Goal: Task Accomplishment & Management: Manage account settings

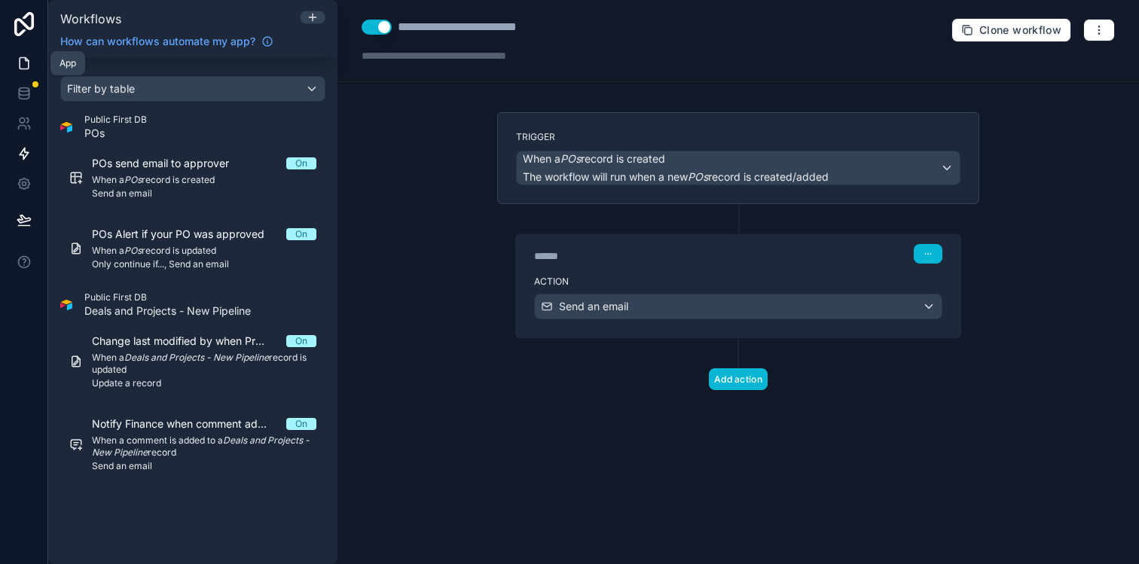
click at [26, 57] on icon at bounding box center [24, 63] width 15 height 15
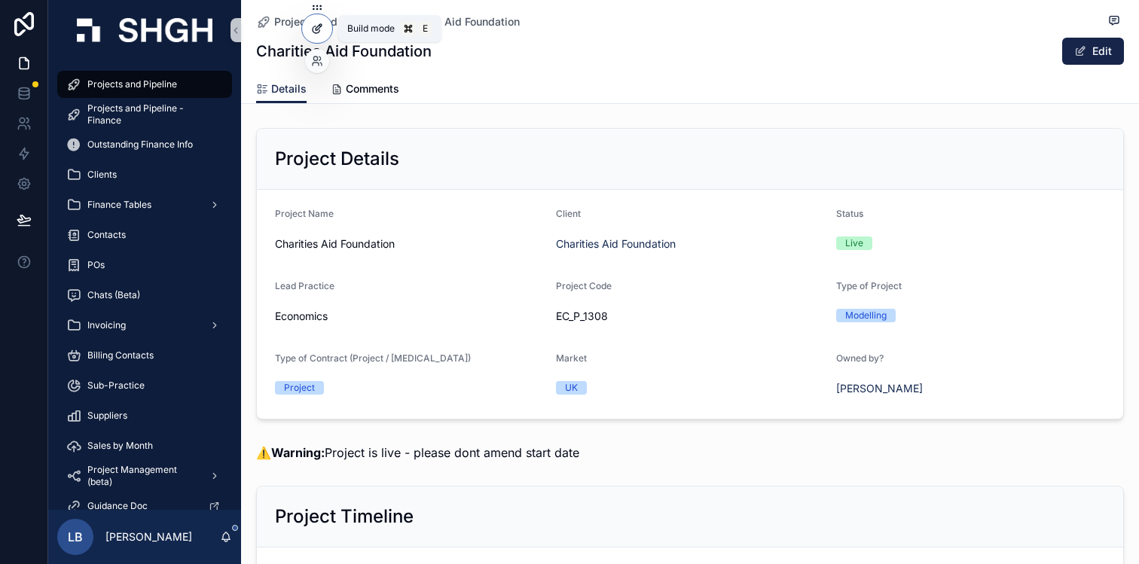
click at [317, 31] on icon at bounding box center [317, 29] width 12 height 12
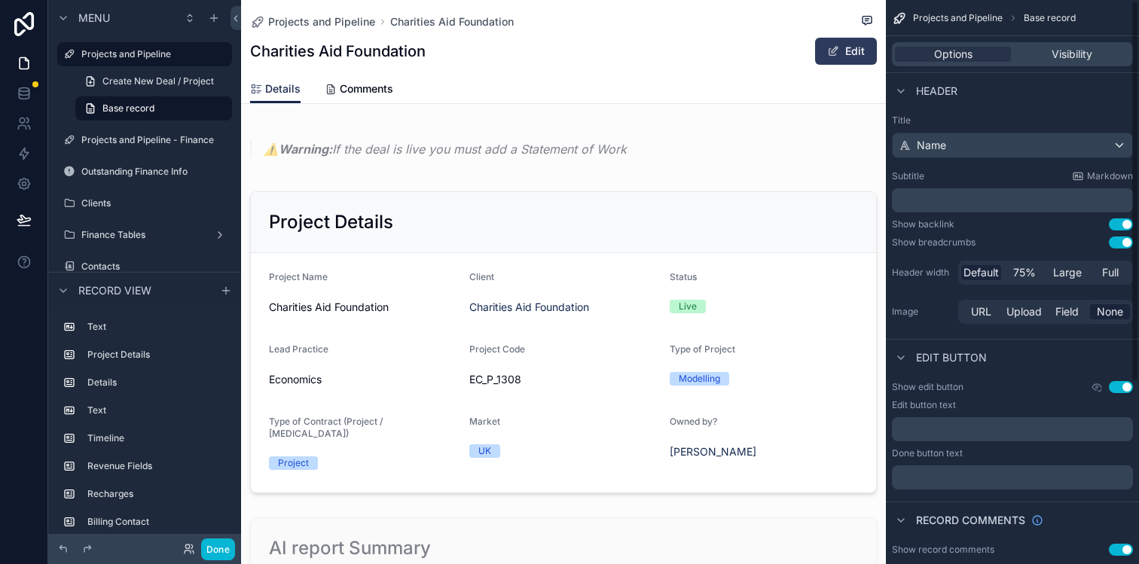
click at [859, 47] on button "Edit" at bounding box center [846, 51] width 62 height 27
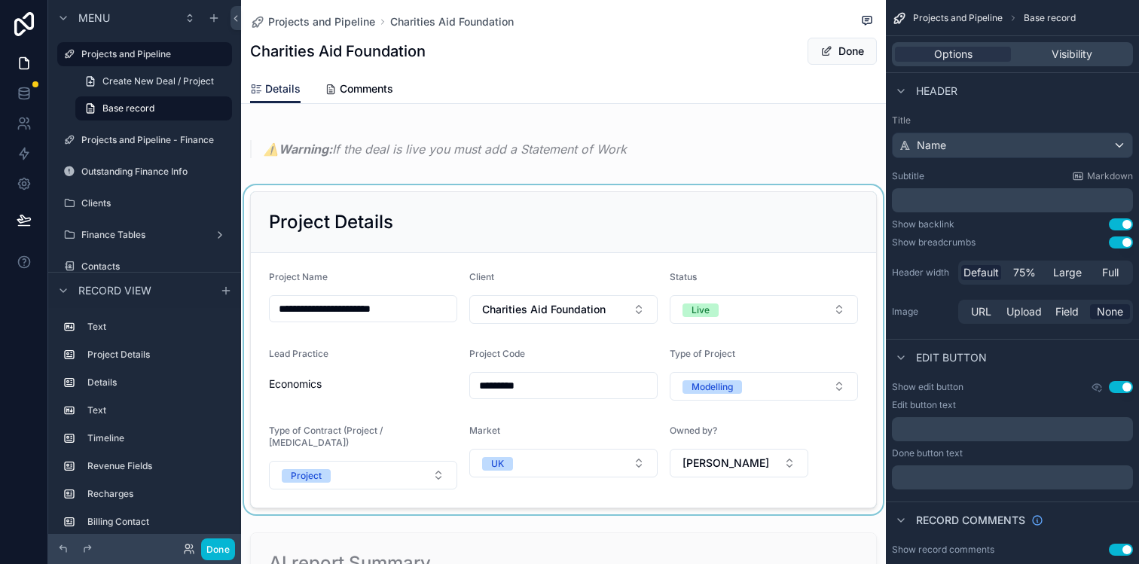
click at [760, 258] on div "scrollable content" at bounding box center [563, 349] width 645 height 329
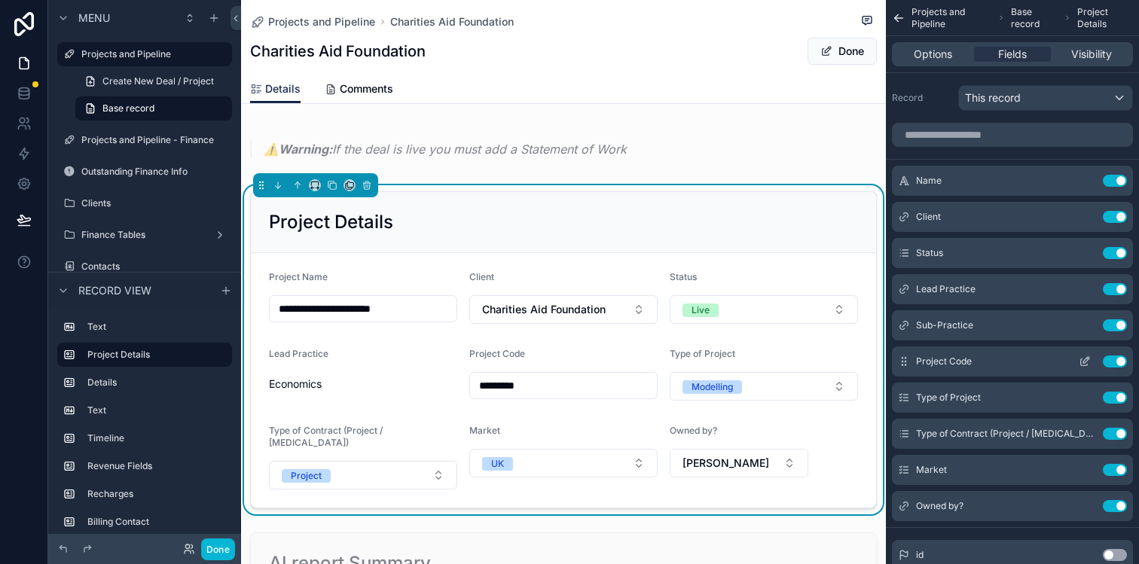
click at [1089, 364] on icon "scrollable content" at bounding box center [1085, 362] width 12 height 12
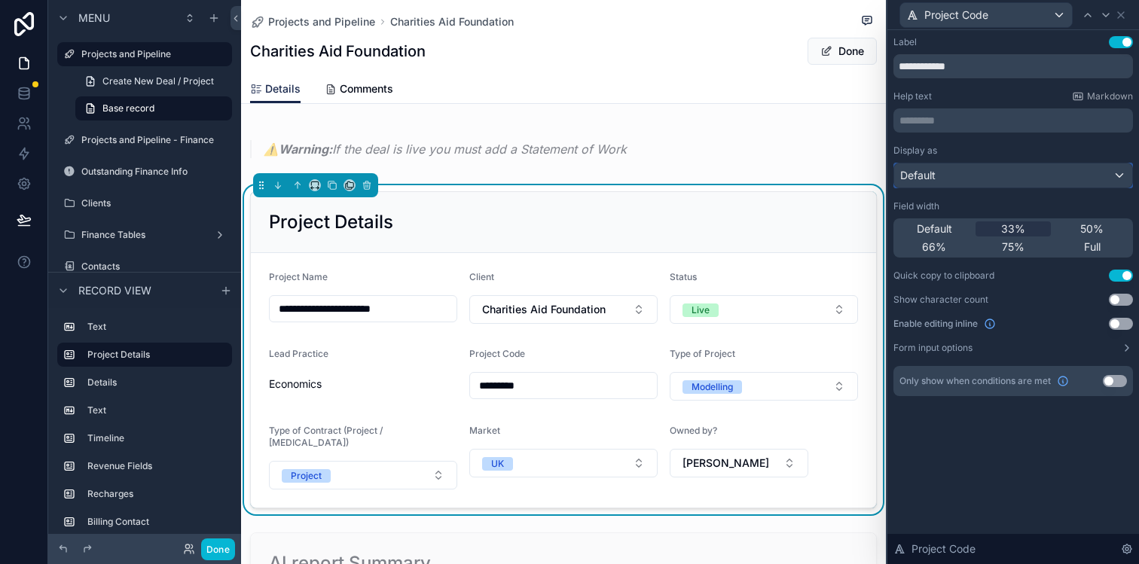
click at [1055, 173] on div "Default" at bounding box center [1013, 175] width 238 height 24
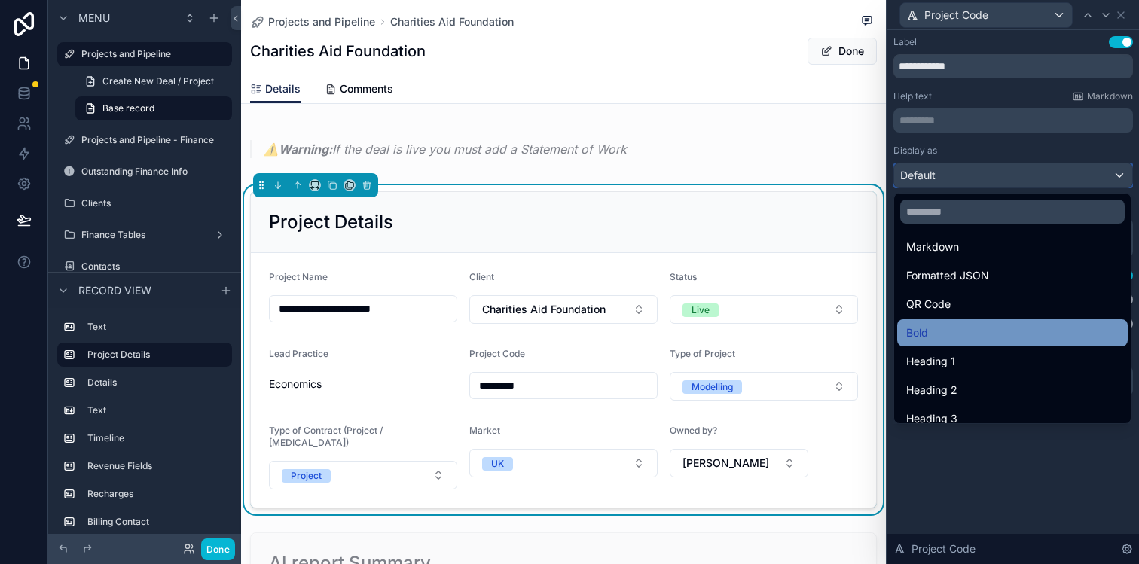
scroll to position [164, 0]
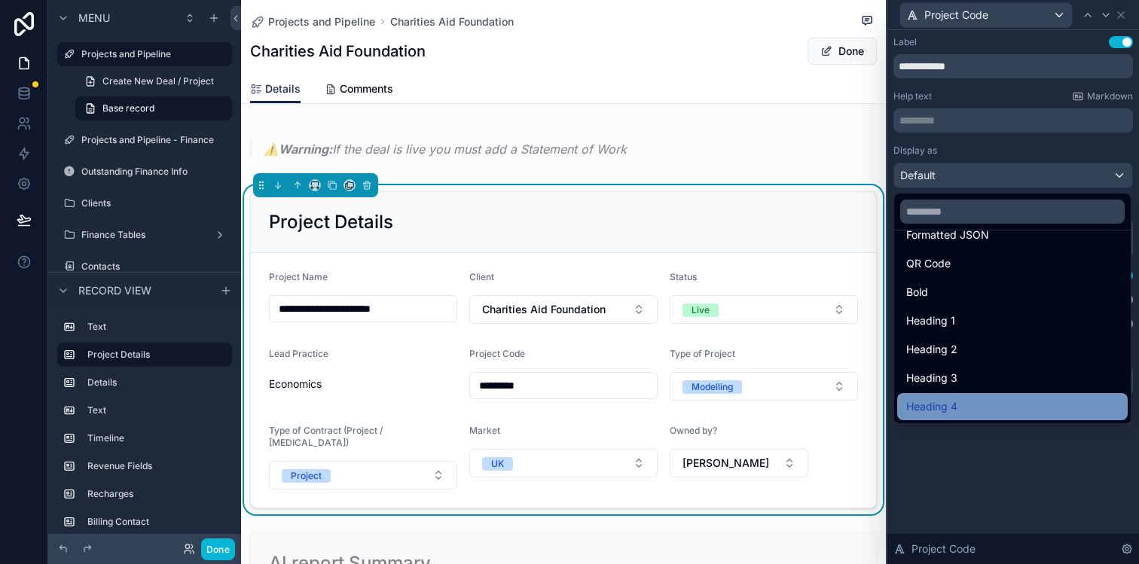
click at [952, 401] on span "Heading 4" at bounding box center [931, 407] width 51 height 18
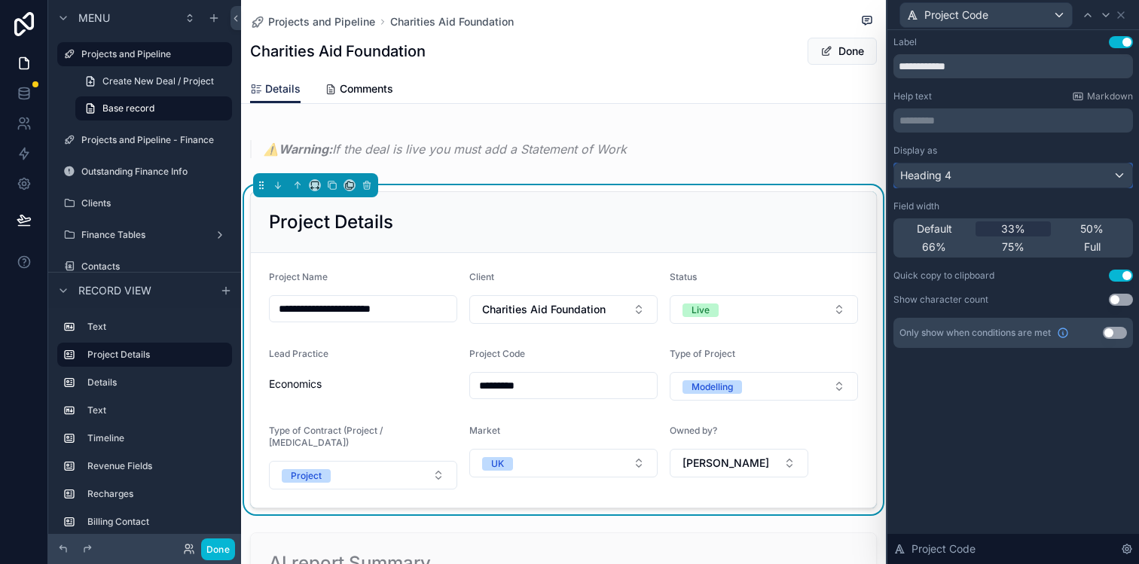
click at [964, 163] on div "Heading 4" at bounding box center [1013, 175] width 238 height 24
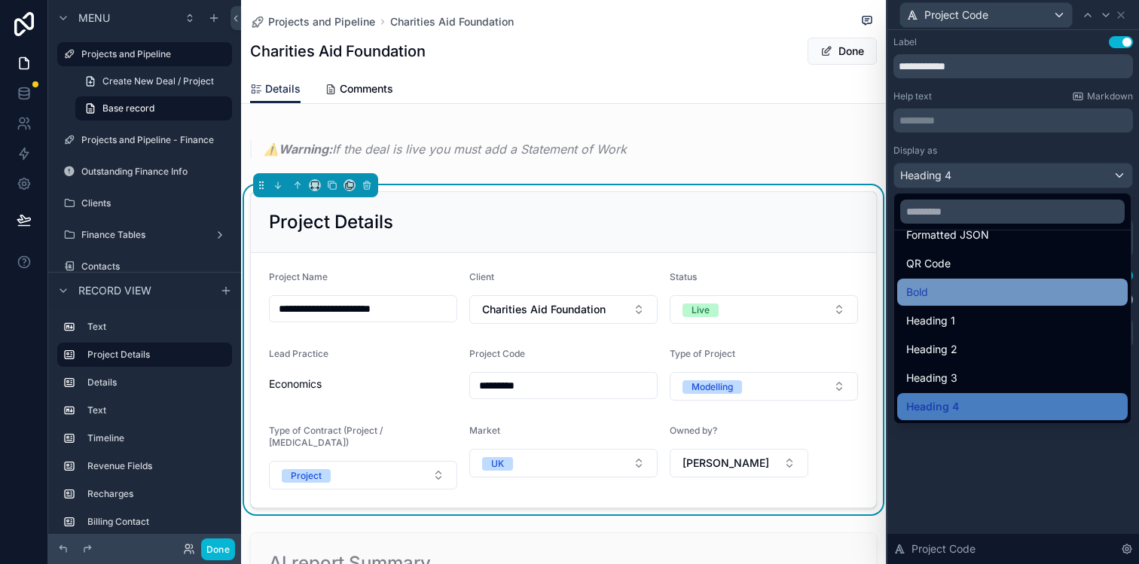
click at [948, 296] on div "Bold" at bounding box center [1012, 292] width 212 height 18
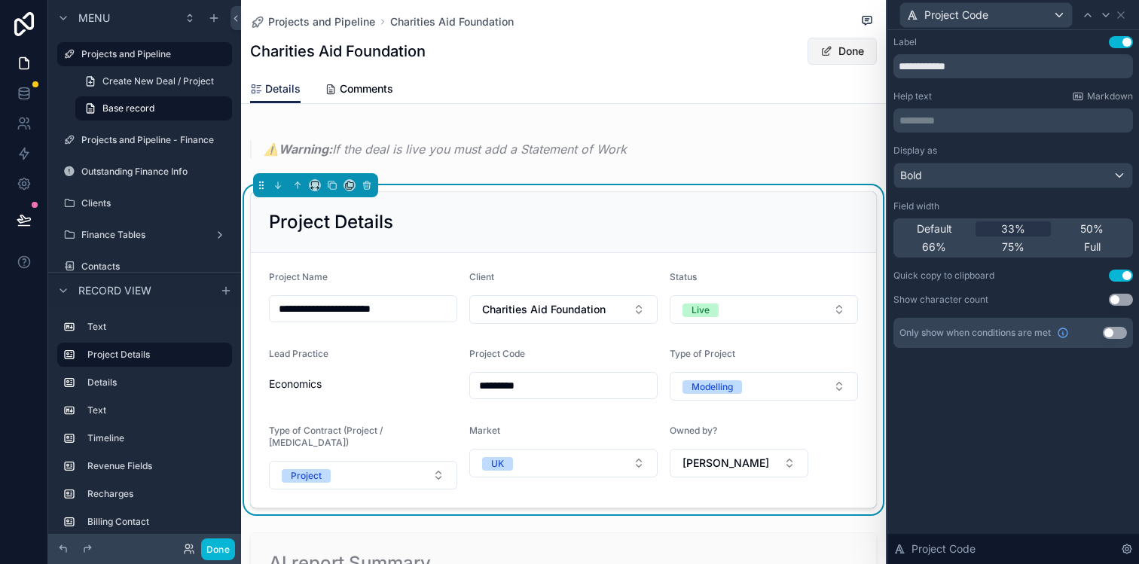
click at [833, 38] on div "Done" at bounding box center [820, 51] width 113 height 29
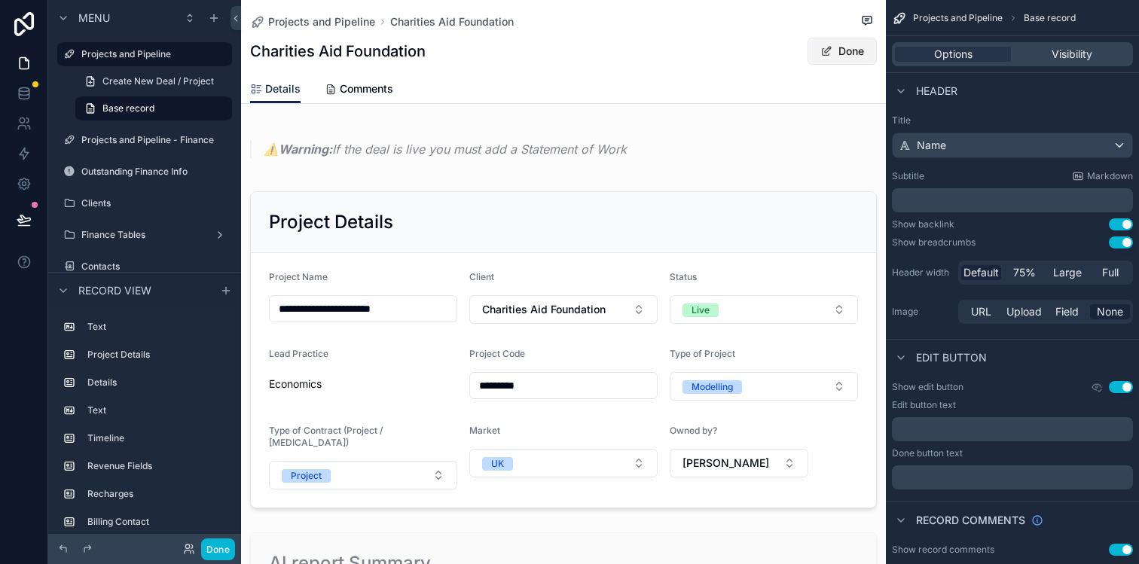
click at [833, 48] on button "Done" at bounding box center [842, 51] width 69 height 27
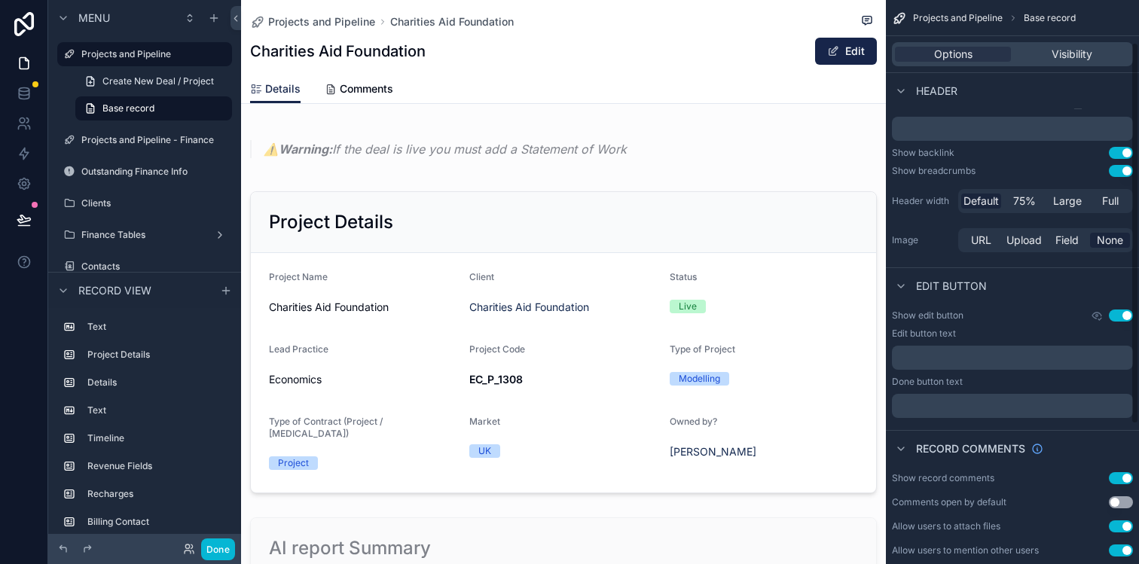
scroll to position [75, 0]
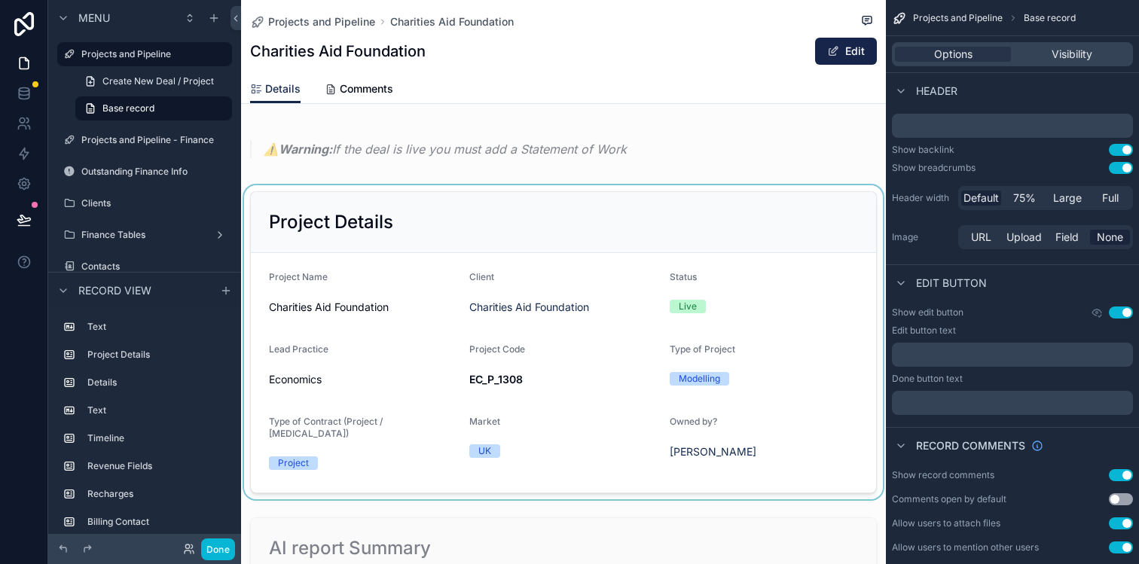
click at [756, 300] on div "scrollable content" at bounding box center [563, 342] width 645 height 314
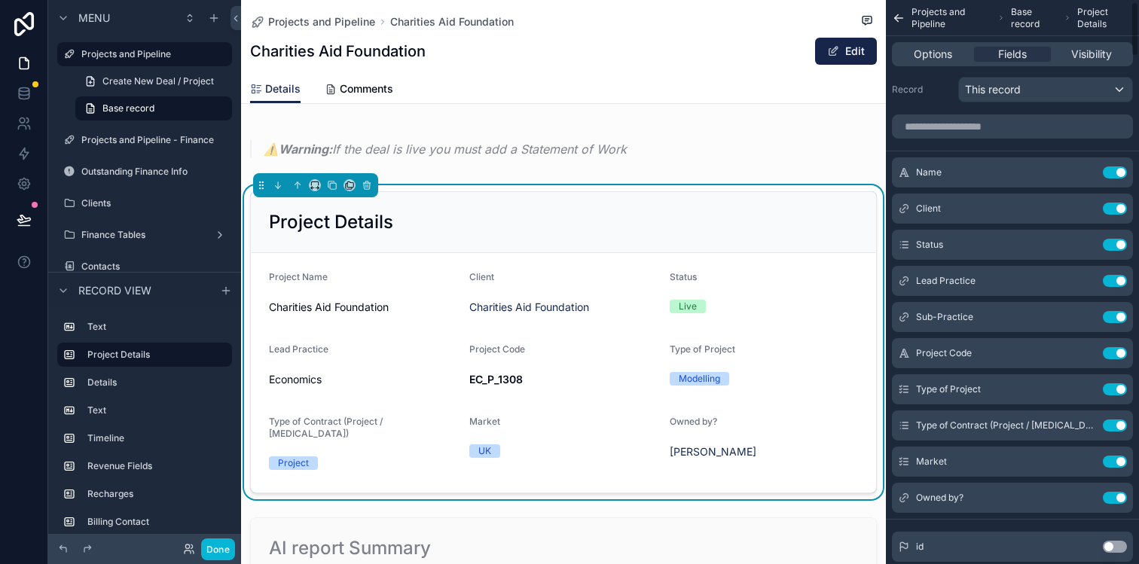
scroll to position [5, 0]
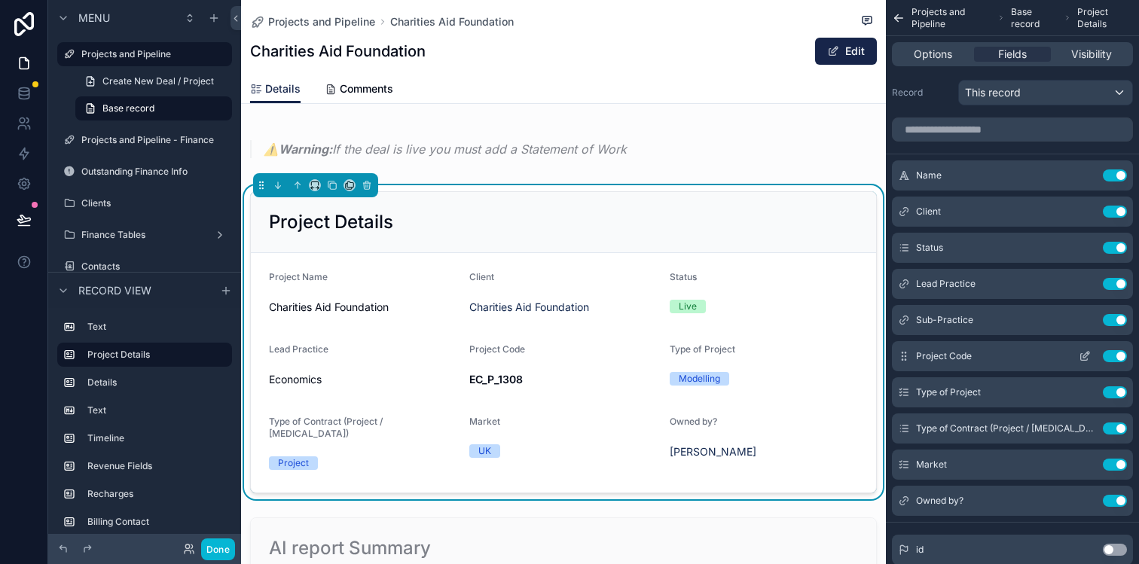
click at [1085, 358] on icon "scrollable content" at bounding box center [1086, 355] width 6 height 6
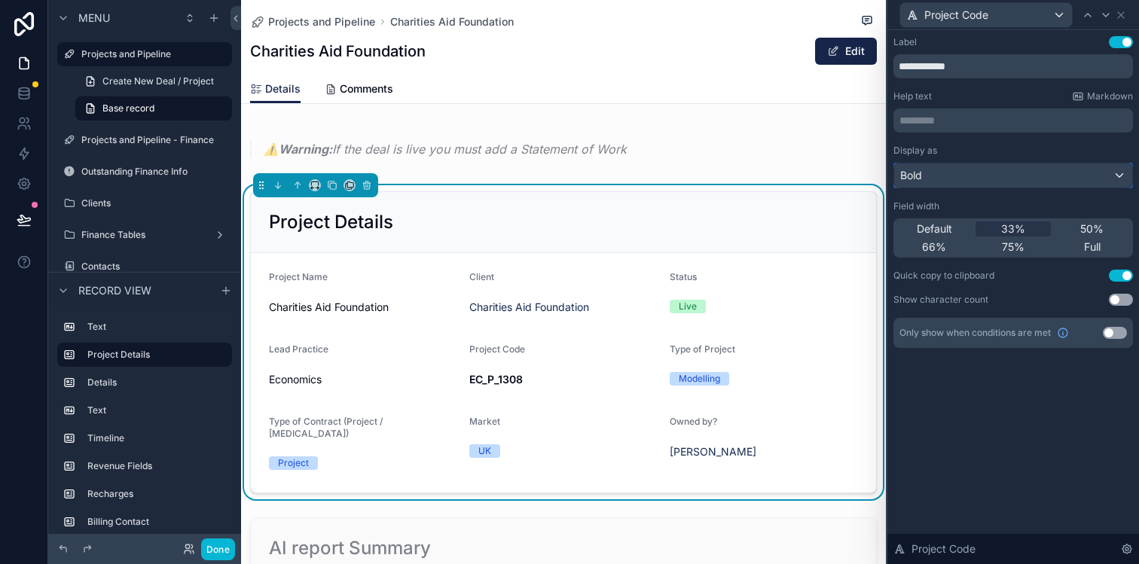
click at [997, 177] on div "Bold" at bounding box center [1013, 175] width 238 height 24
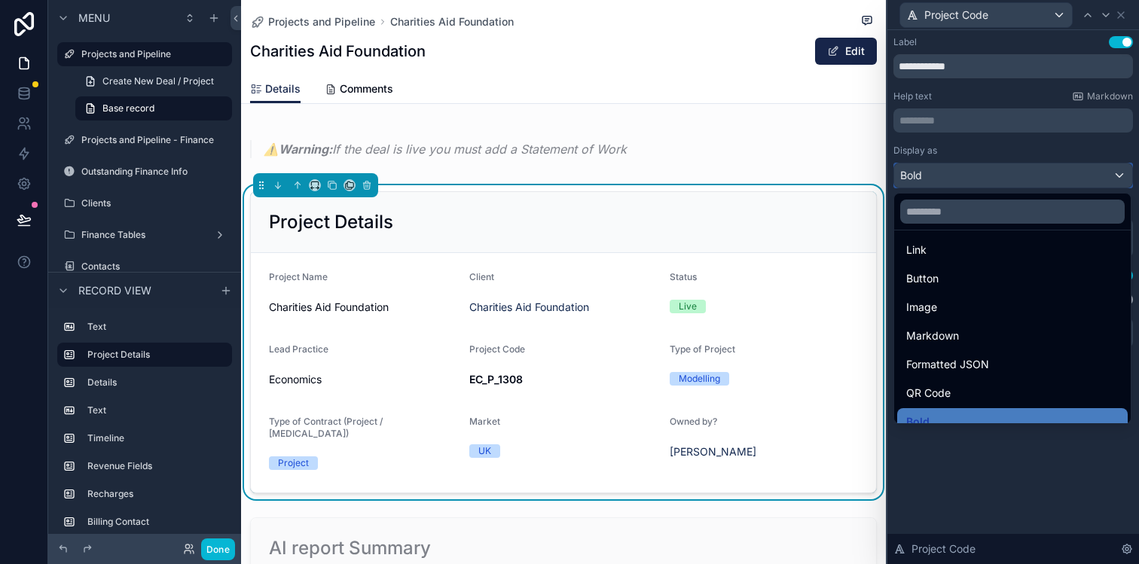
scroll to position [0, 0]
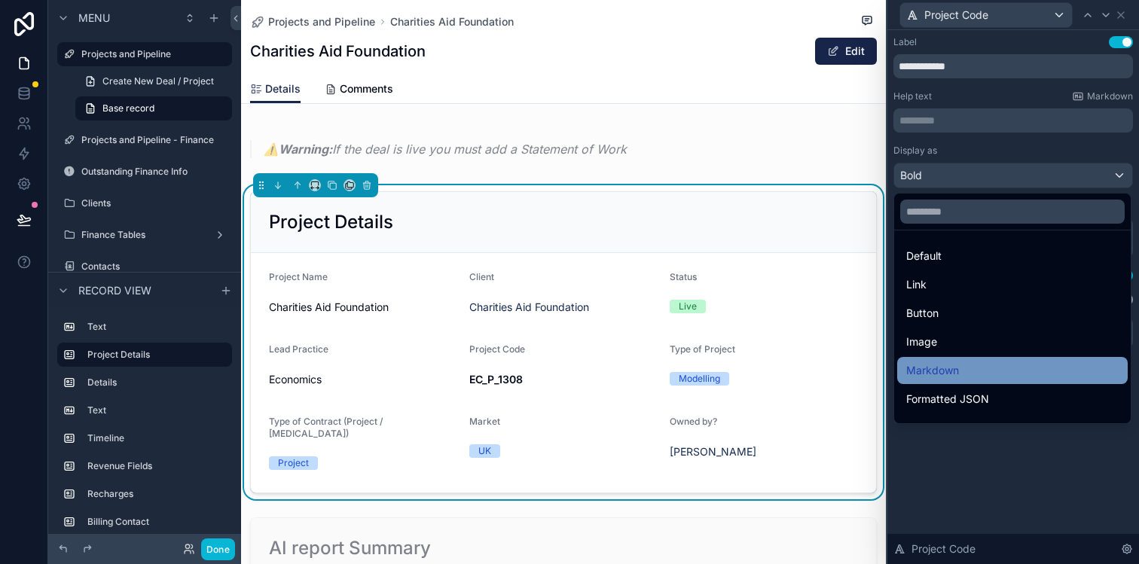
click at [955, 372] on span "Markdown" at bounding box center [932, 371] width 53 height 18
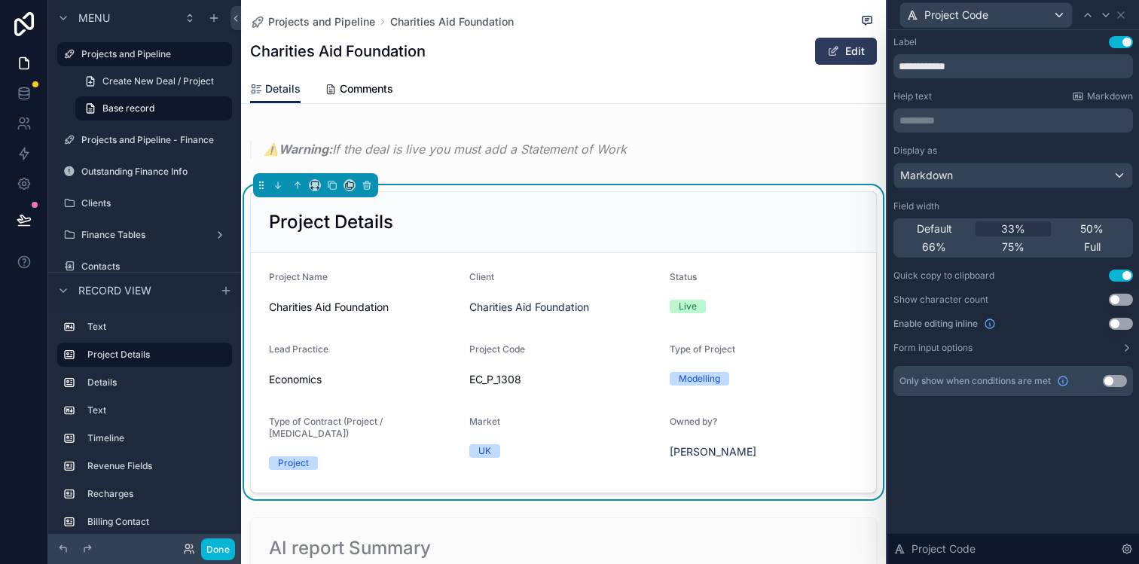
click at [851, 48] on button "Edit" at bounding box center [846, 51] width 62 height 27
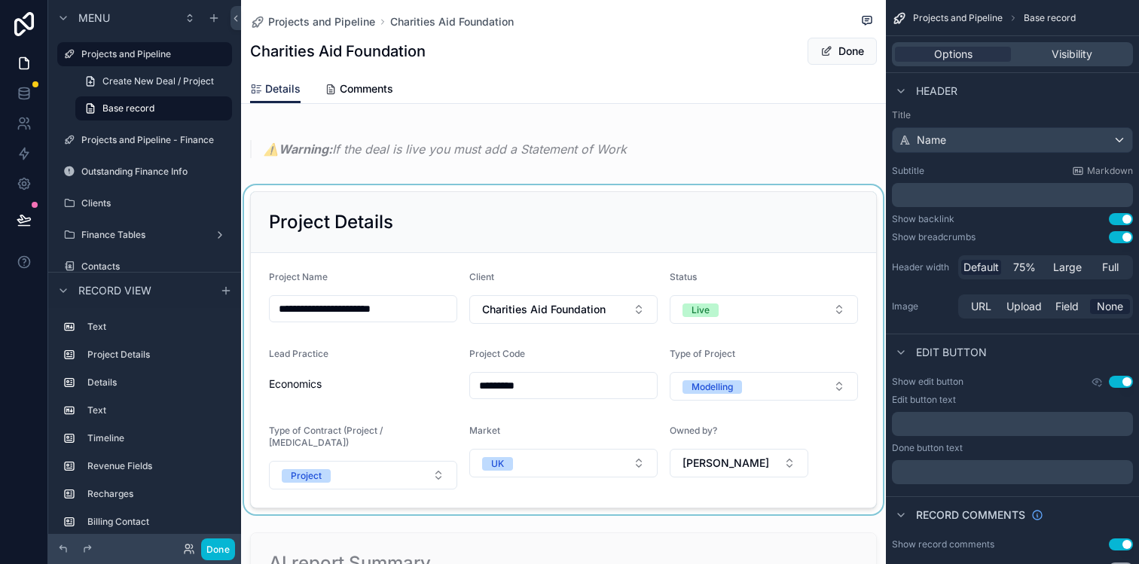
click at [321, 381] on div "scrollable content" at bounding box center [563, 349] width 645 height 329
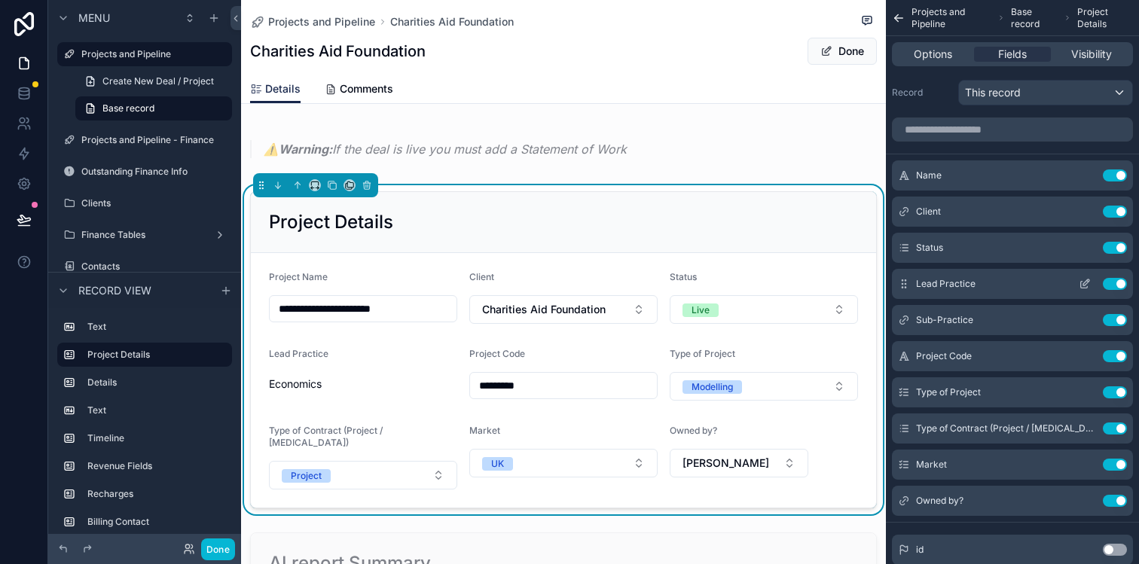
click at [1087, 283] on icon "scrollable content" at bounding box center [1086, 282] width 6 height 6
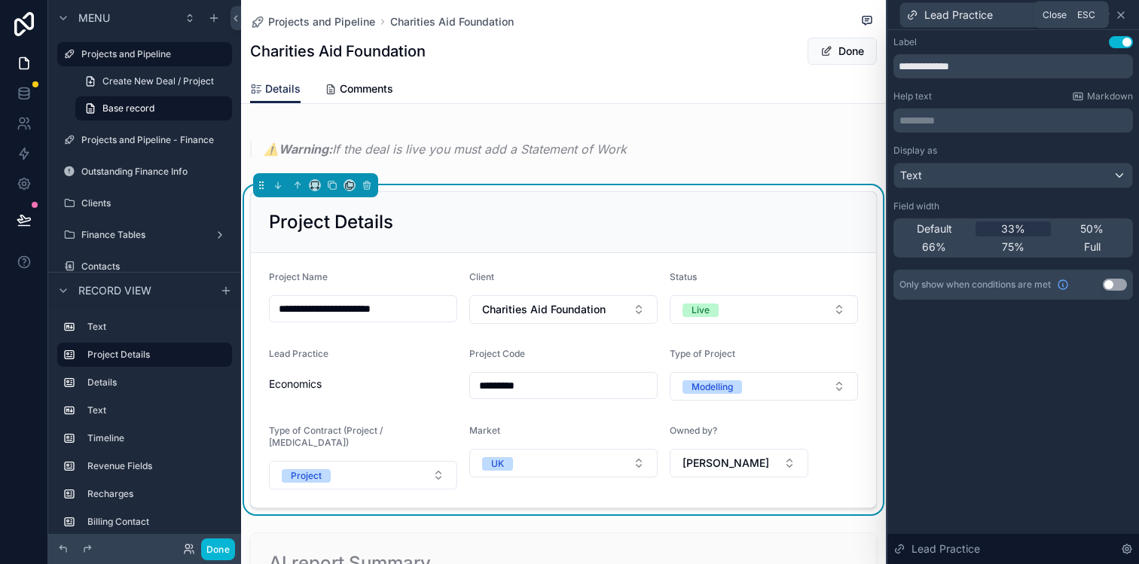
click at [1122, 11] on icon at bounding box center [1121, 15] width 12 height 12
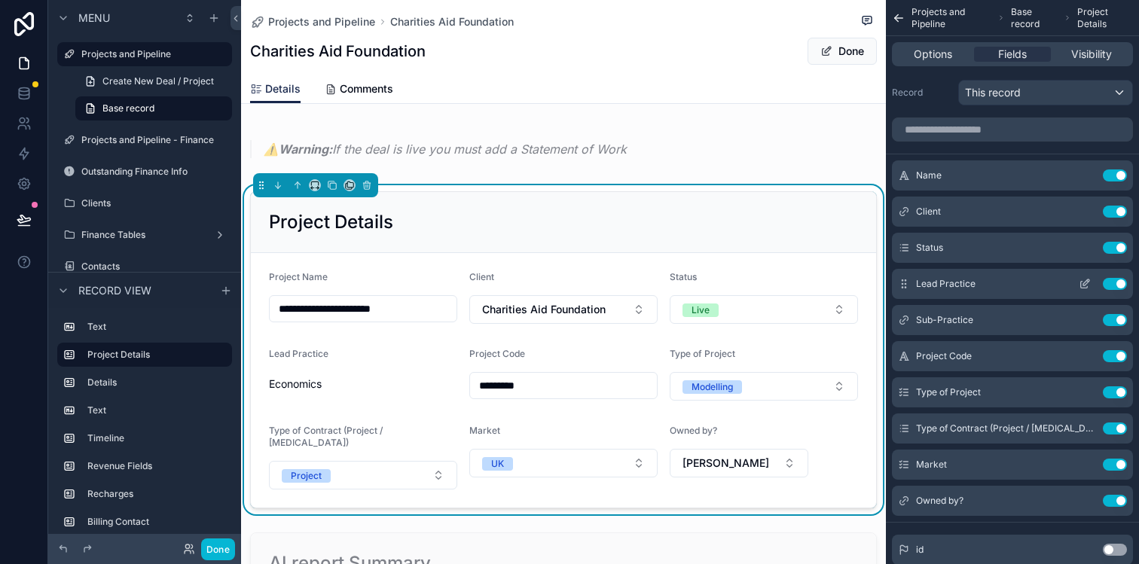
click at [1083, 282] on icon "scrollable content" at bounding box center [1085, 284] width 12 height 12
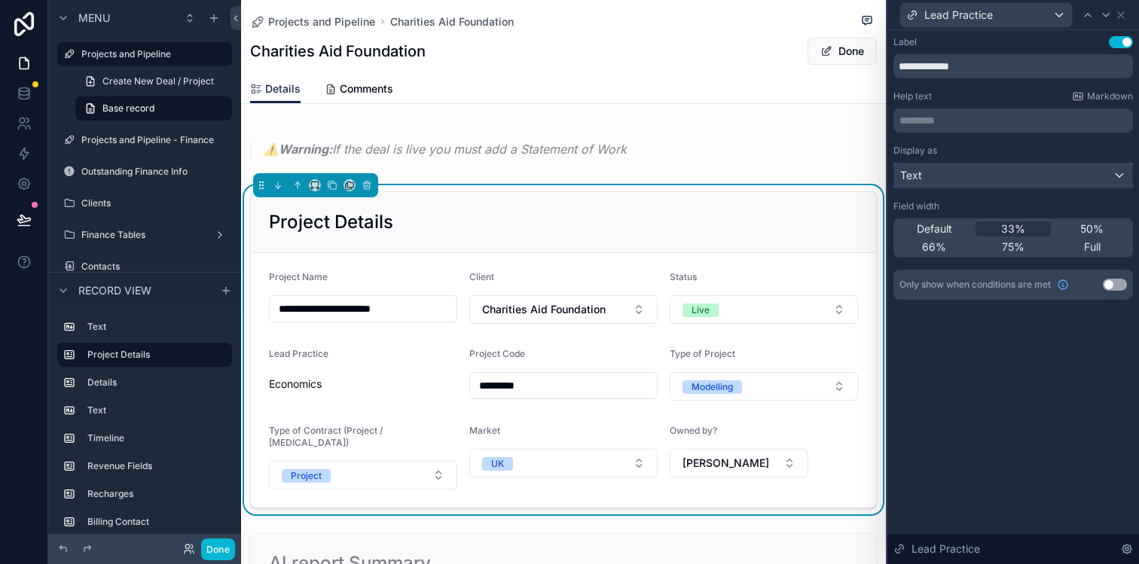
click at [1071, 168] on div "Text" at bounding box center [1013, 175] width 238 height 24
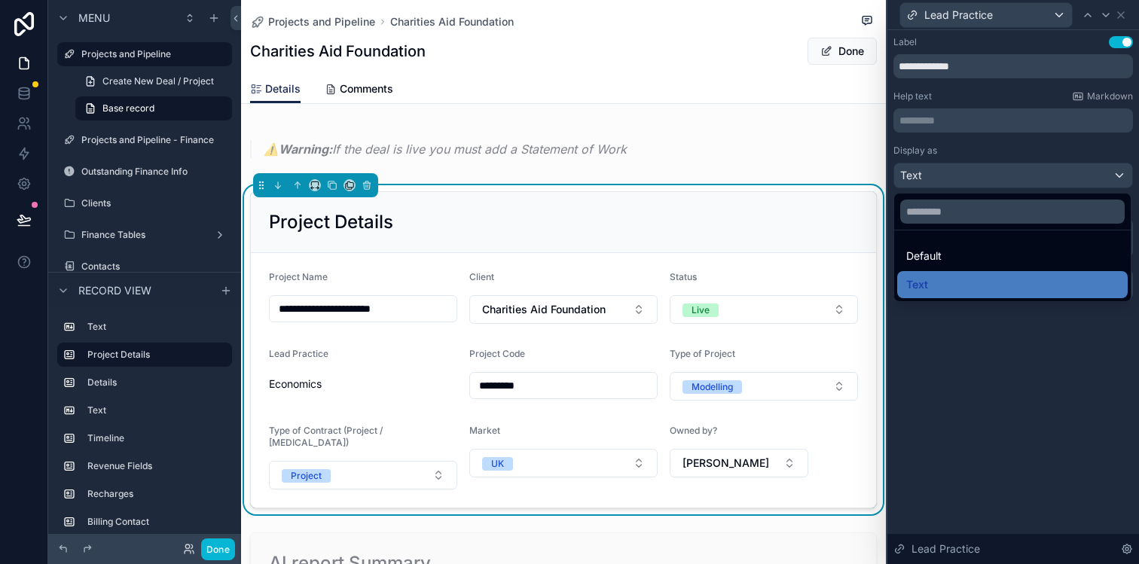
click at [1070, 170] on div at bounding box center [1013, 282] width 252 height 564
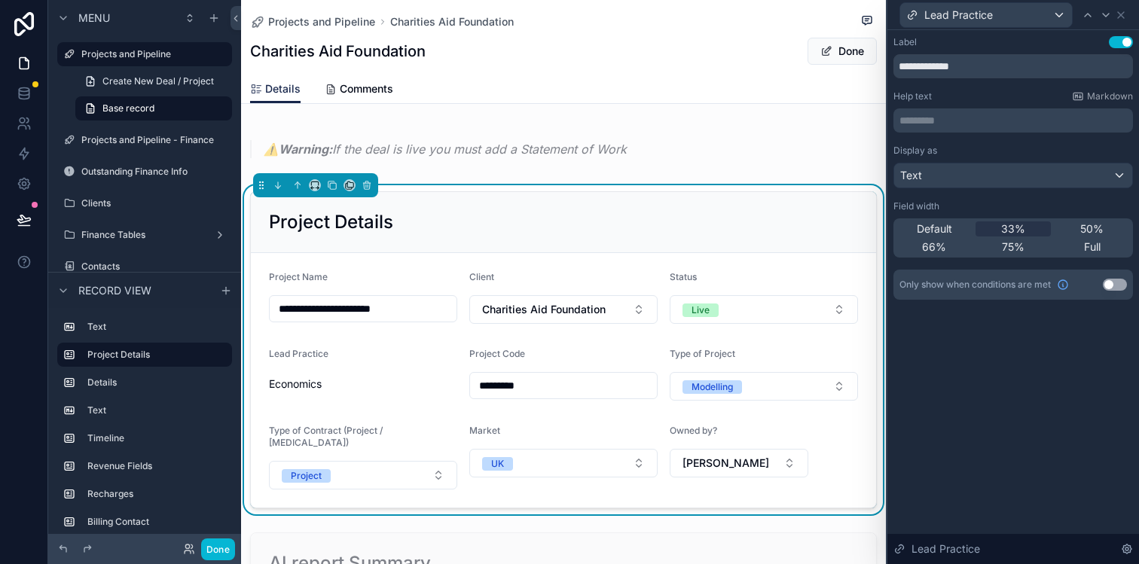
click at [567, 362] on div "Project Code" at bounding box center [563, 357] width 188 height 18
click at [1114, 17] on div at bounding box center [1106, 15] width 18 height 18
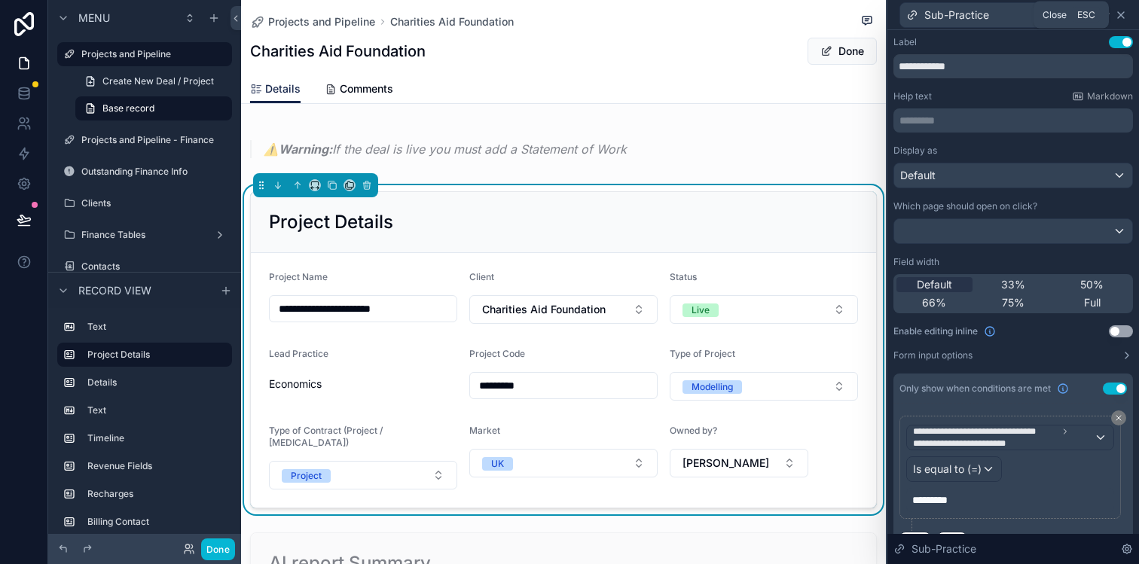
click at [1118, 14] on icon at bounding box center [1121, 15] width 12 height 12
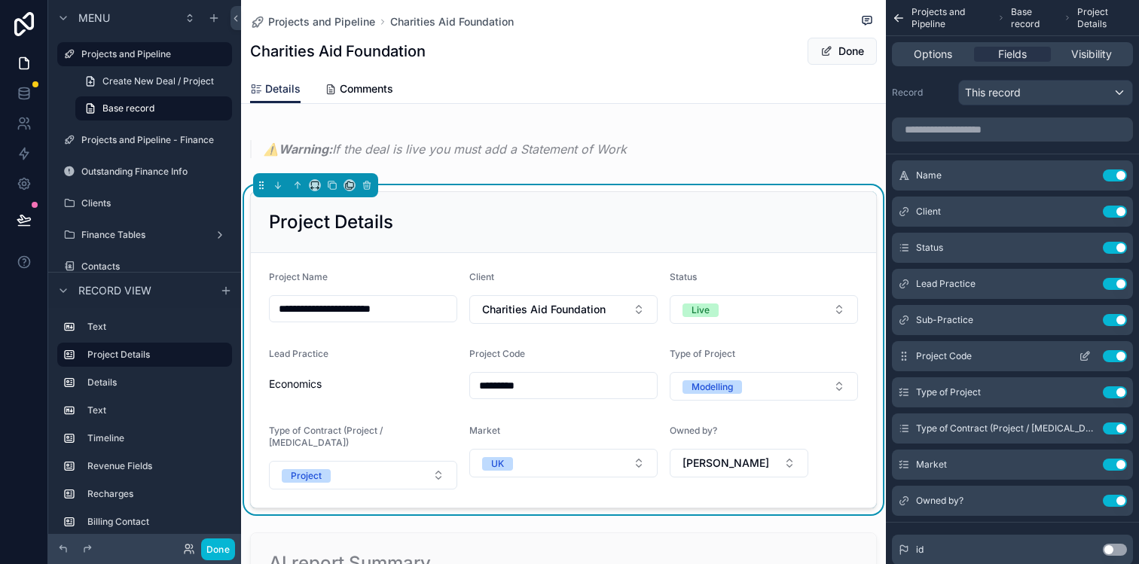
click at [1080, 356] on icon "scrollable content" at bounding box center [1085, 356] width 12 height 12
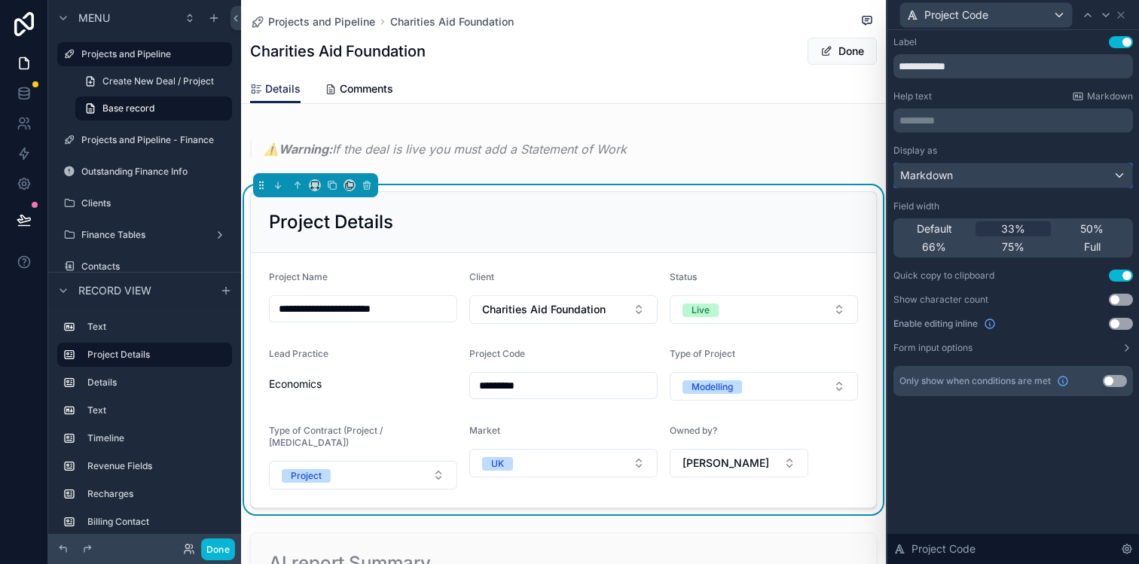
click at [948, 174] on span "Markdown" at bounding box center [926, 175] width 53 height 15
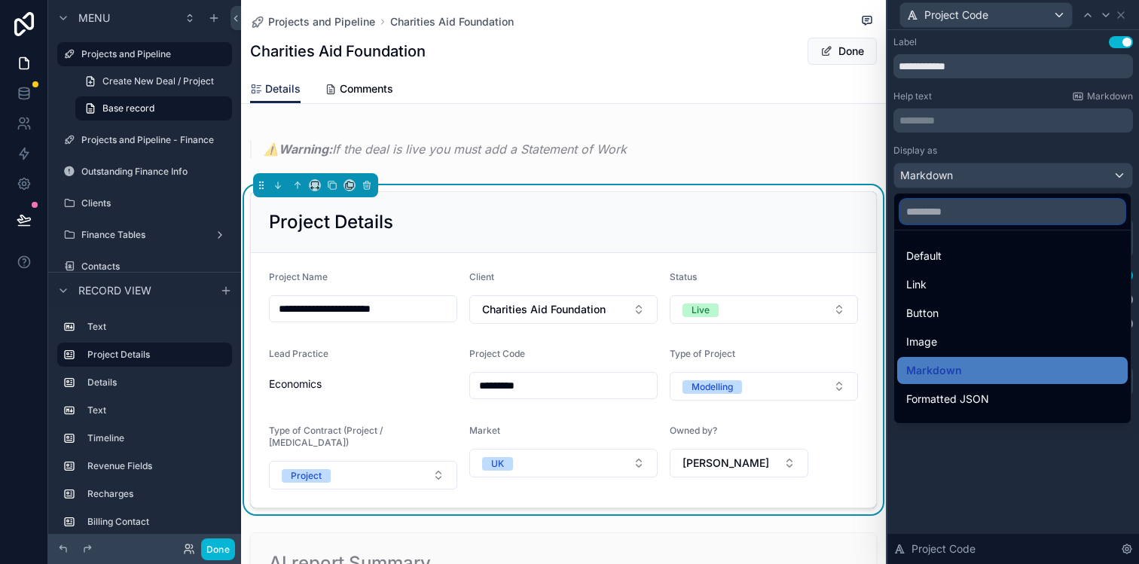
click at [945, 218] on input "text" at bounding box center [1012, 212] width 224 height 24
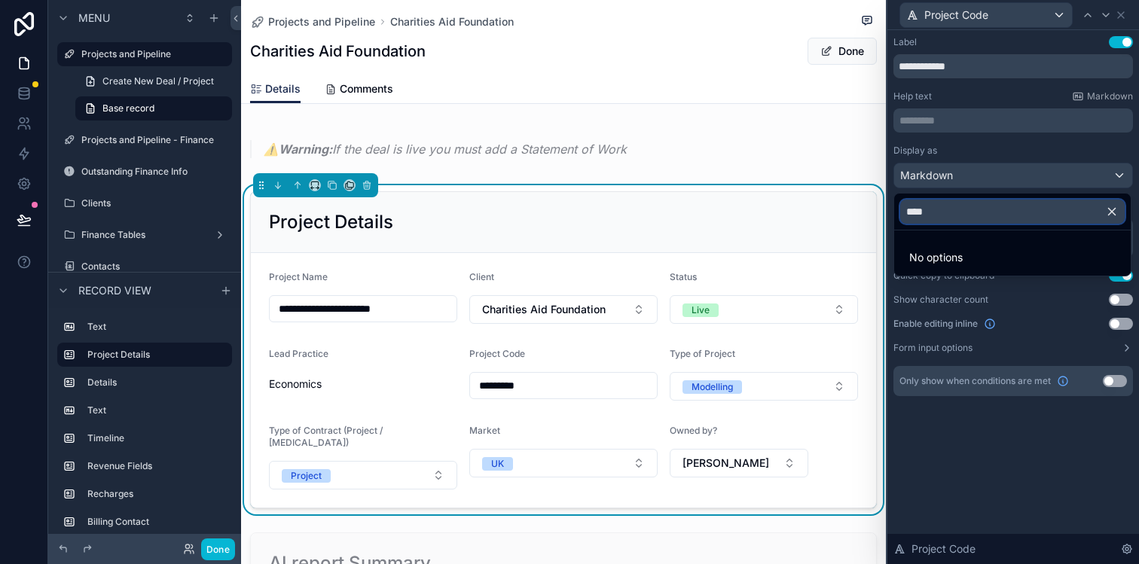
type input "****"
click at [1112, 212] on icon "button" at bounding box center [1112, 212] width 7 height 7
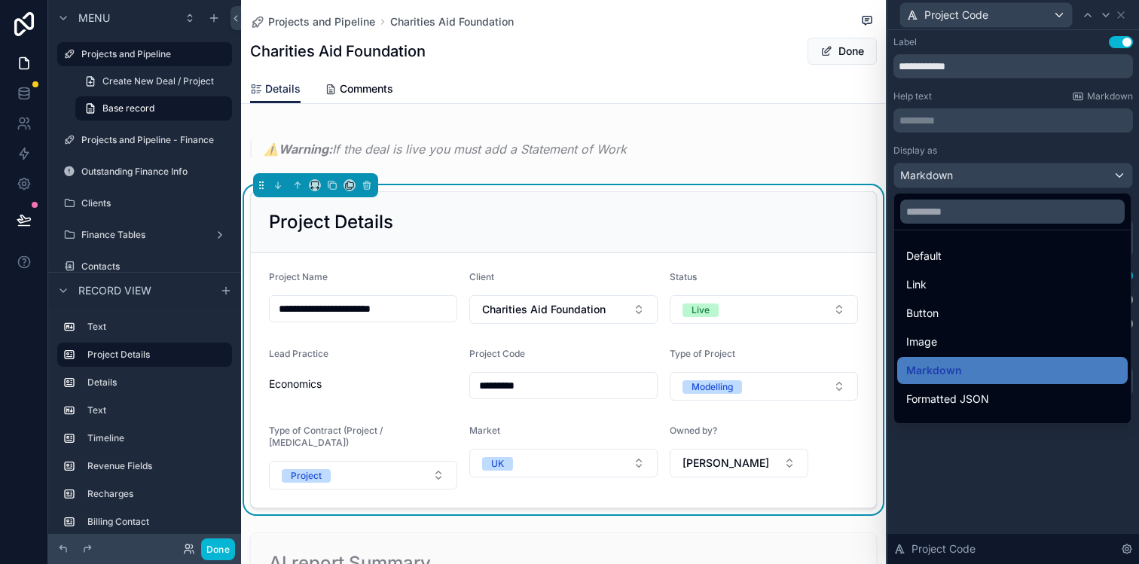
click at [1078, 158] on div at bounding box center [1013, 282] width 252 height 564
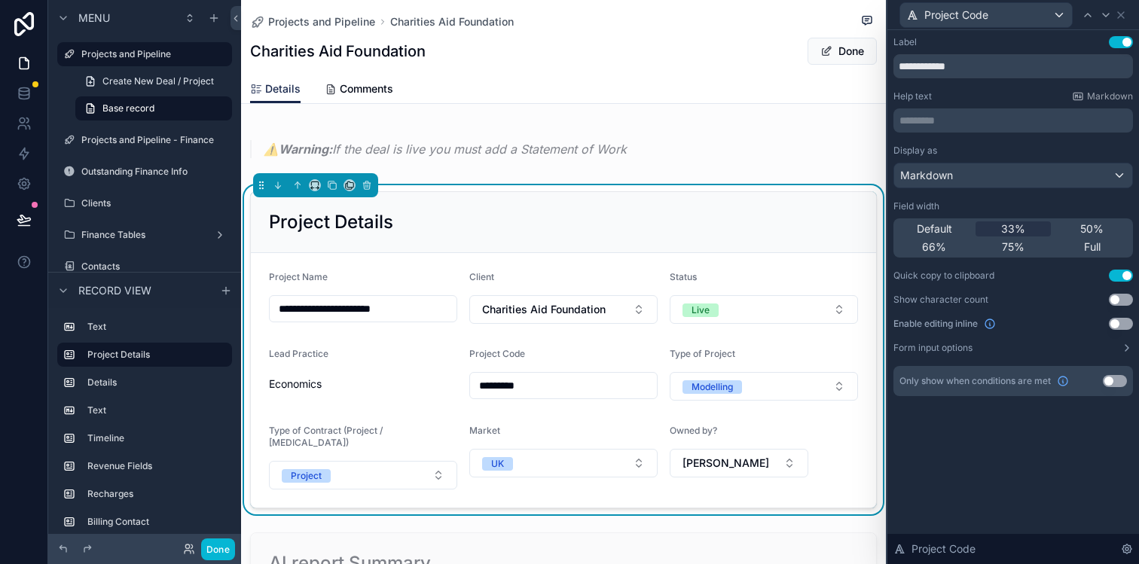
click at [1034, 465] on div "**********" at bounding box center [1013, 297] width 252 height 534
click at [975, 352] on button "Form input options" at bounding box center [1013, 348] width 240 height 12
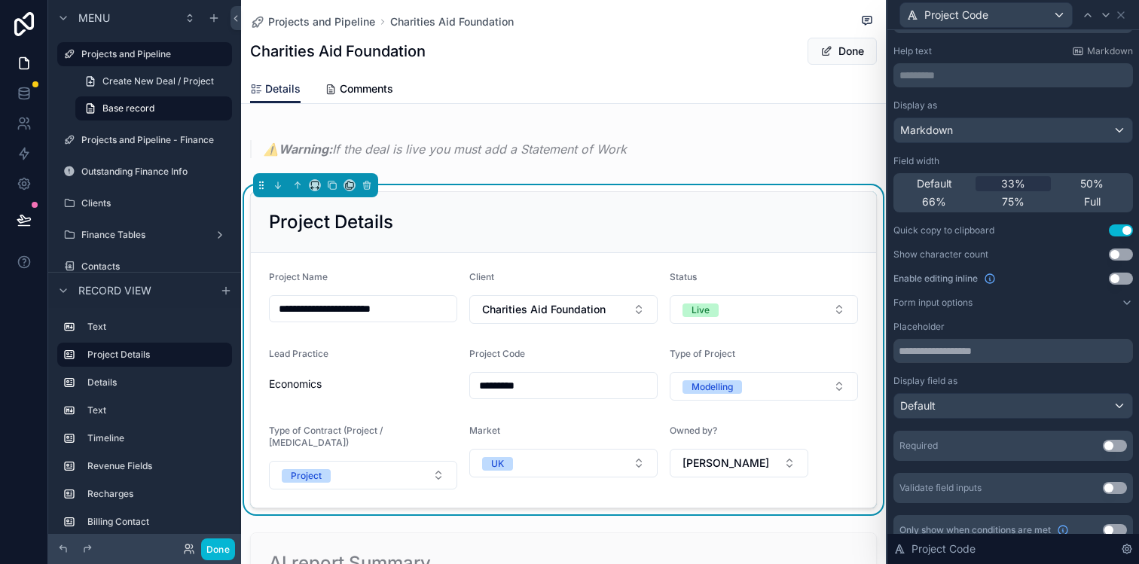
scroll to position [63, 0]
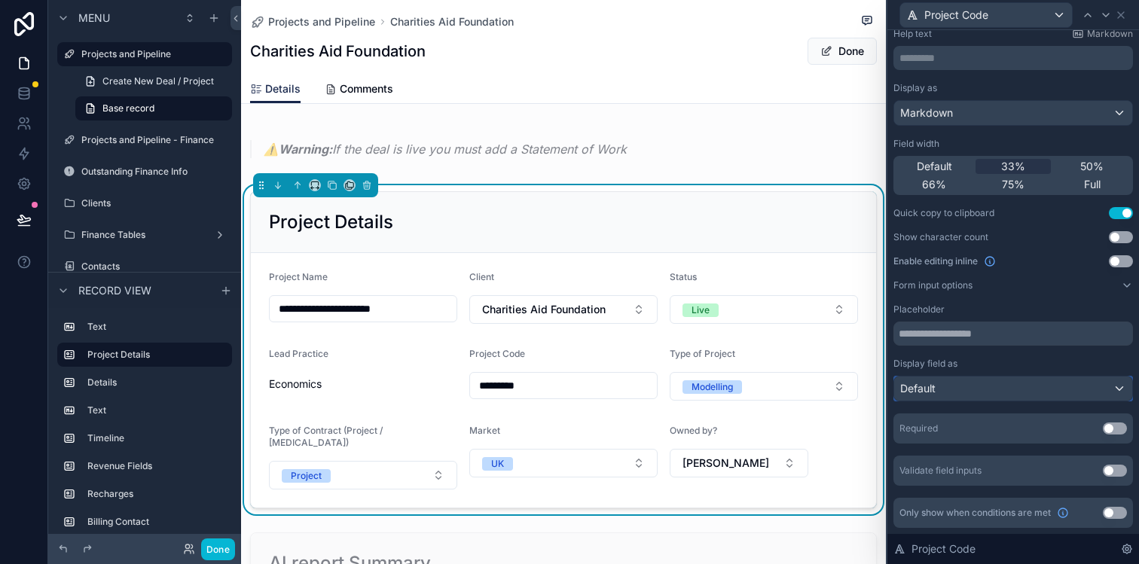
click at [1000, 383] on div "Default" at bounding box center [1013, 389] width 238 height 24
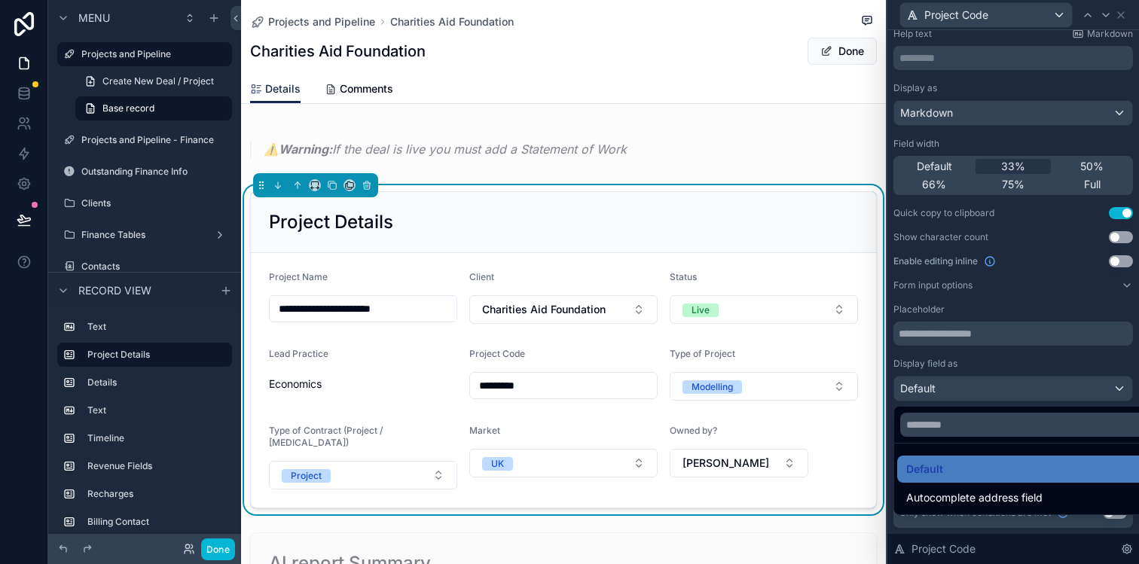
click at [1011, 377] on div at bounding box center [1013, 282] width 252 height 564
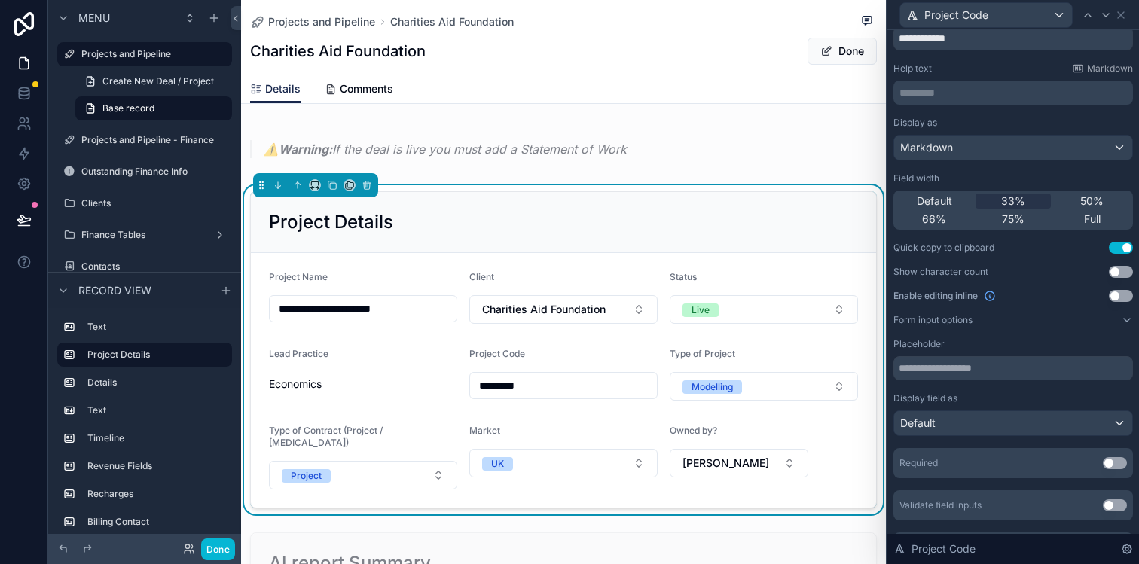
scroll to position [0, 0]
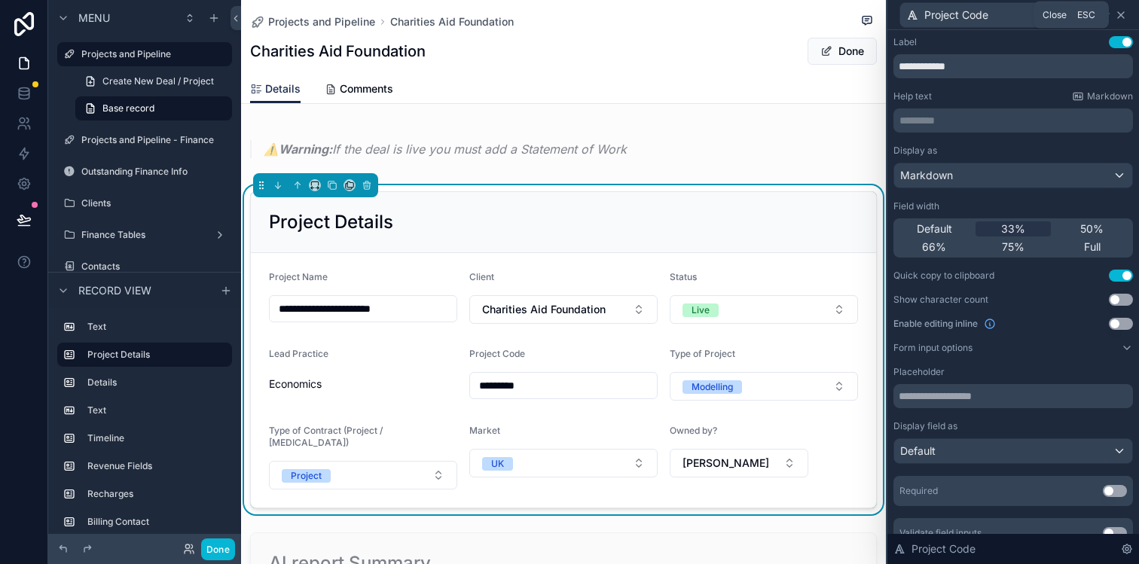
click at [1125, 15] on icon at bounding box center [1121, 15] width 12 height 12
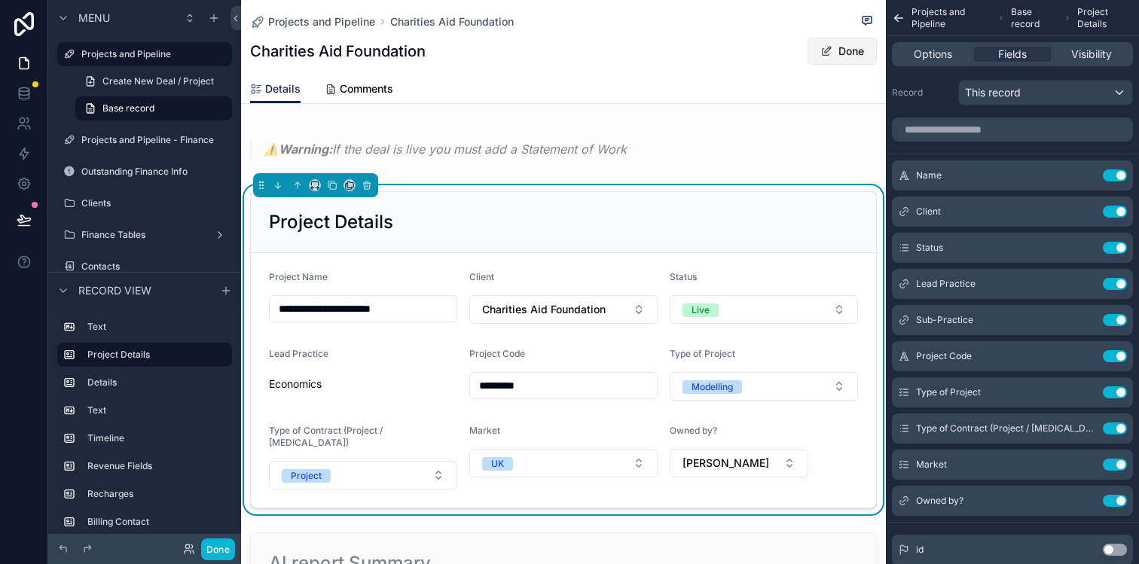
click at [853, 52] on button "Done" at bounding box center [842, 51] width 69 height 27
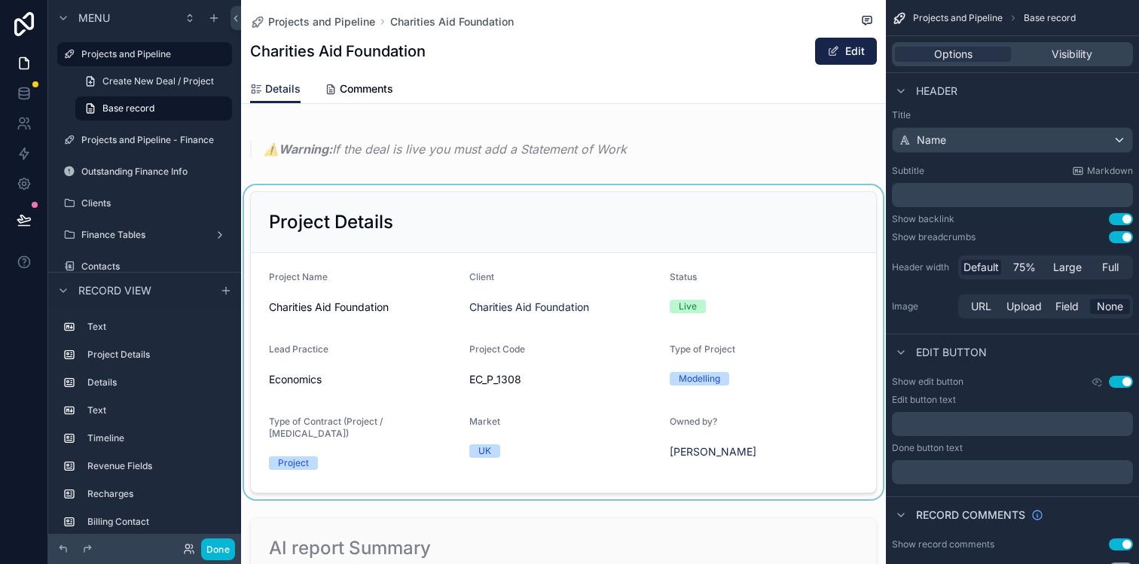
click at [606, 314] on div "scrollable content" at bounding box center [563, 342] width 645 height 314
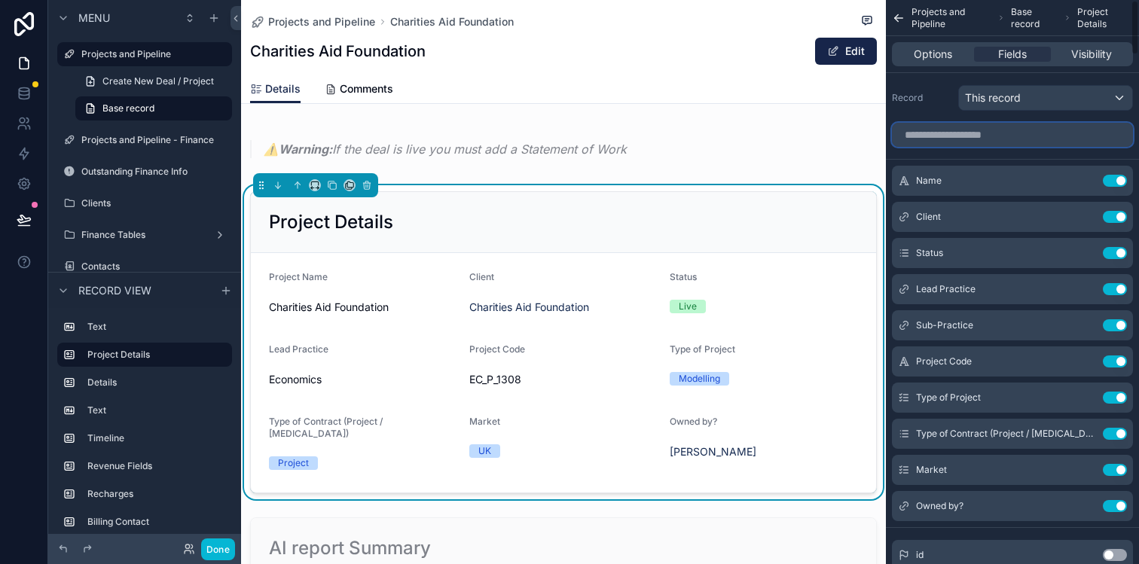
click at [993, 138] on input "scrollable content" at bounding box center [1012, 135] width 241 height 24
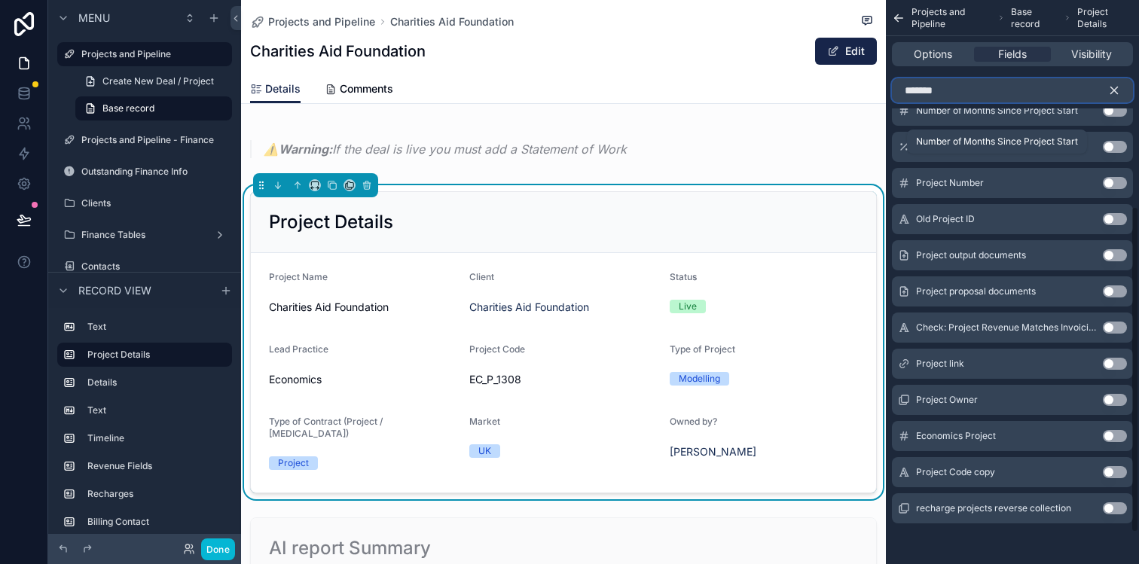
scroll to position [410, 0]
type input "*******"
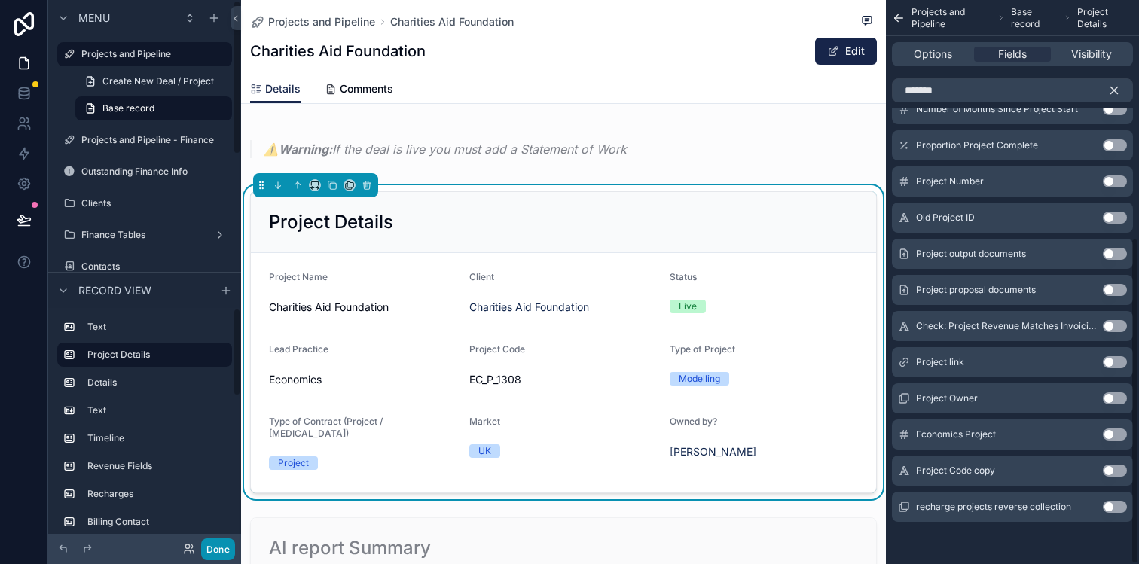
click at [217, 549] on button "Done" at bounding box center [218, 550] width 34 height 22
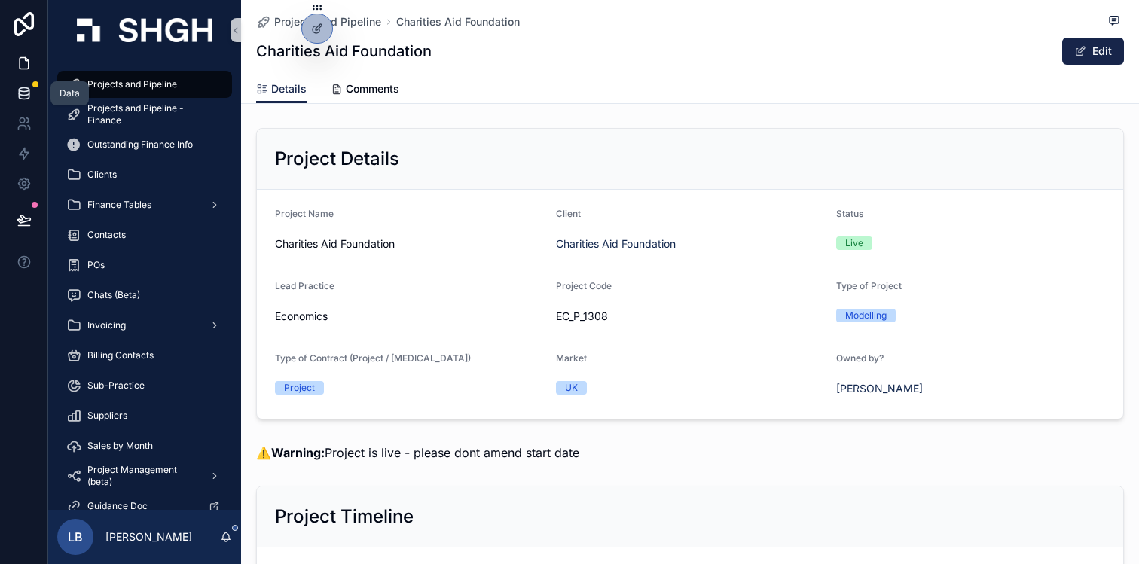
click at [29, 99] on icon at bounding box center [24, 93] width 15 height 15
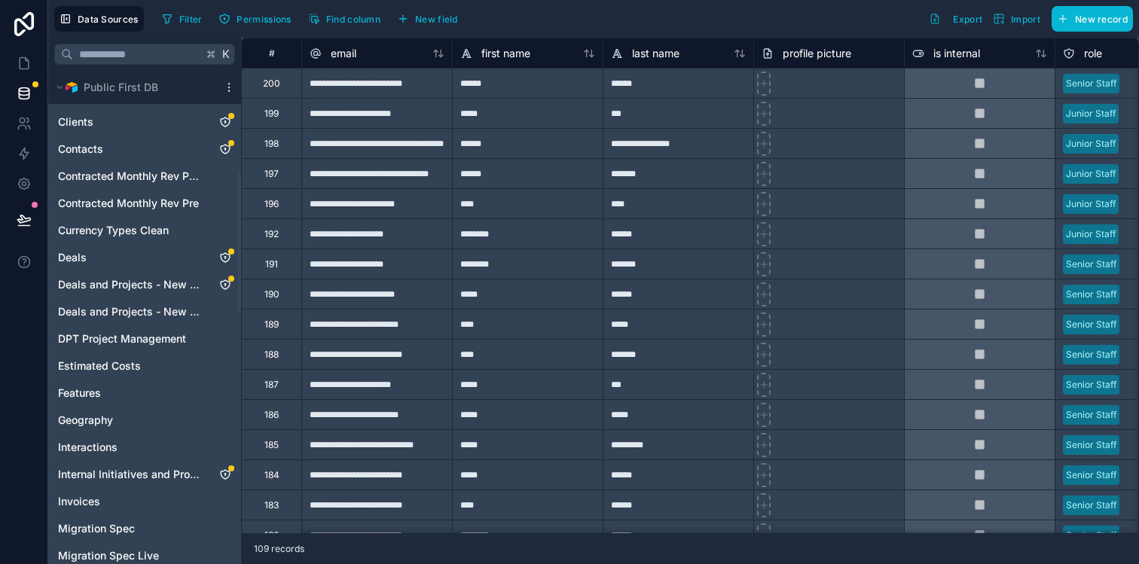
scroll to position [365, 0]
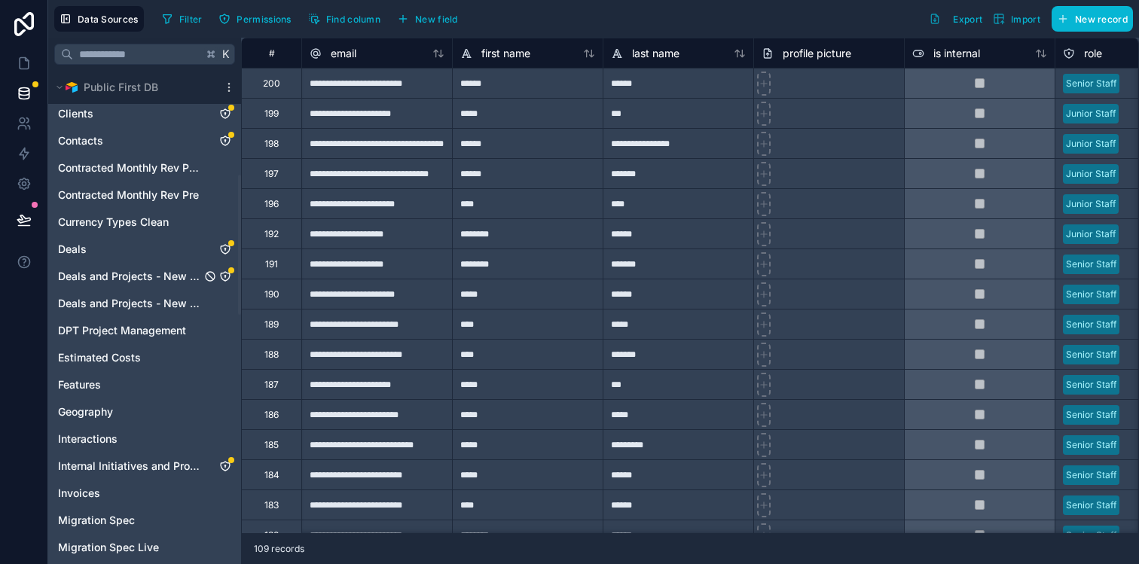
click at [175, 279] on span "Deals and Projects - New Pipeline" at bounding box center [129, 276] width 143 height 15
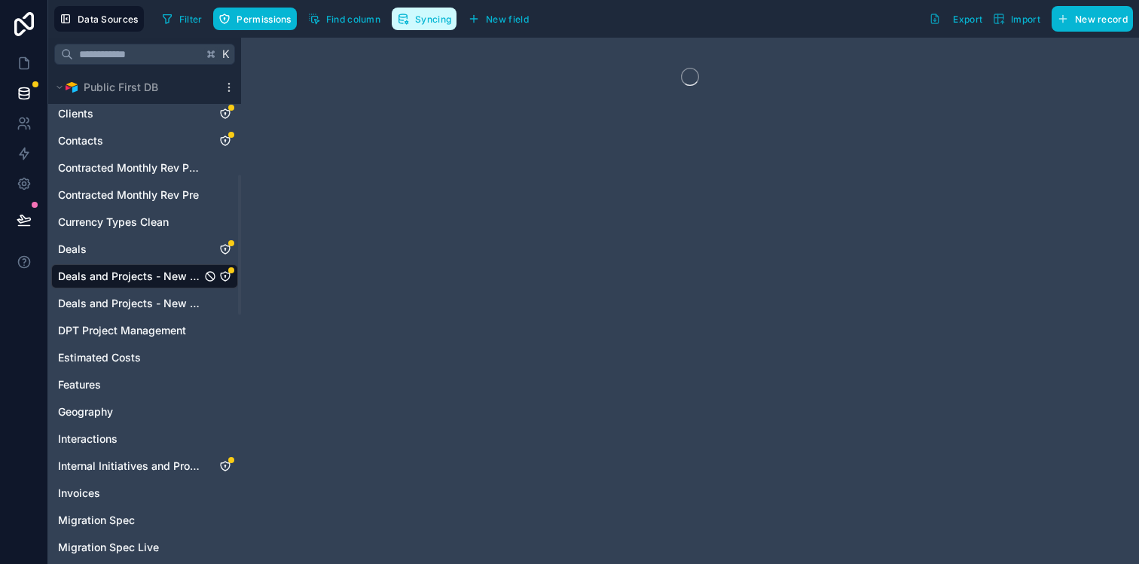
click at [456, 26] on button "Syncing" at bounding box center [424, 19] width 65 height 23
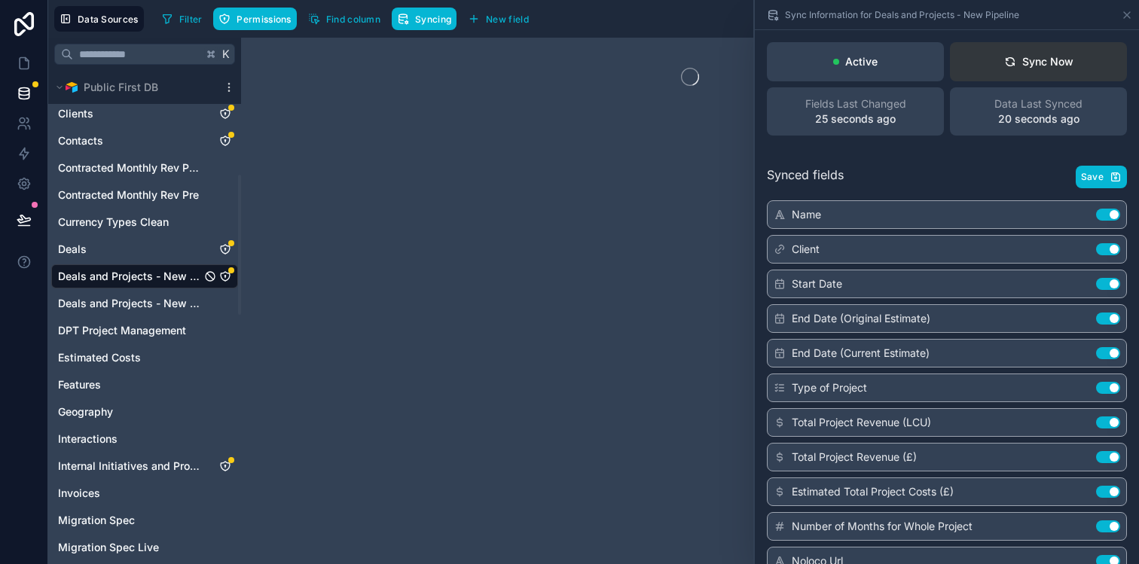
click at [1015, 59] on icon at bounding box center [1010, 62] width 12 height 12
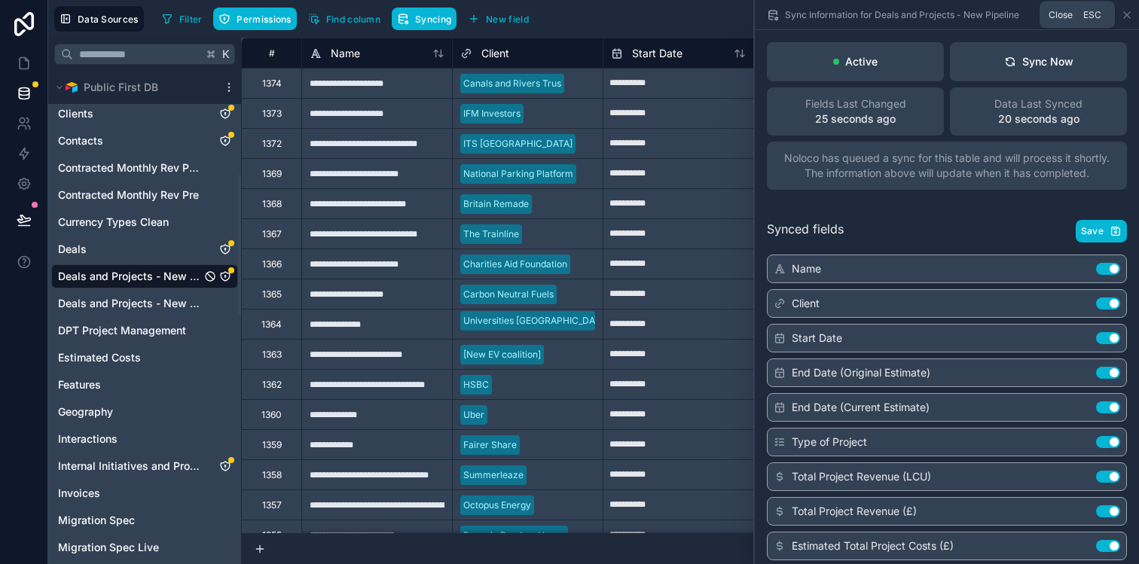
click at [1125, 14] on icon at bounding box center [1127, 15] width 6 height 6
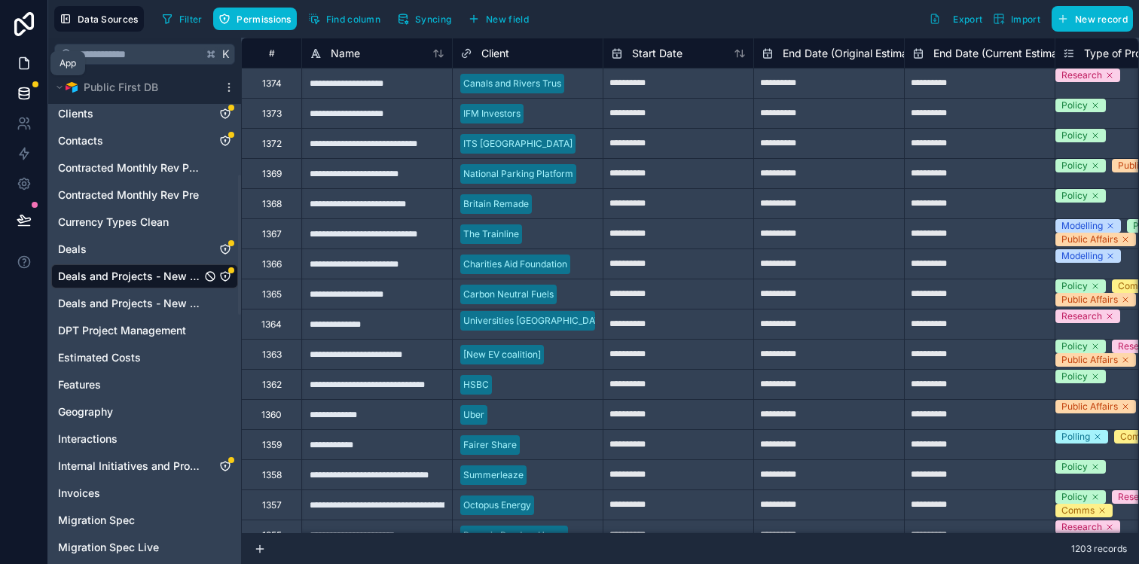
click at [26, 69] on icon at bounding box center [24, 63] width 15 height 15
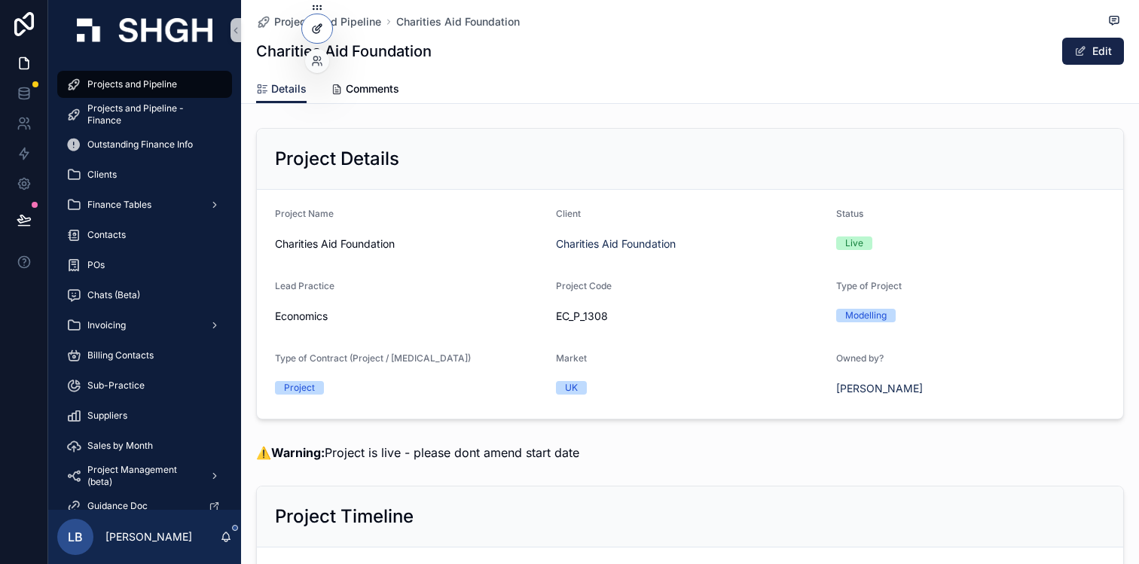
click at [316, 29] on icon at bounding box center [319, 27] width 6 height 6
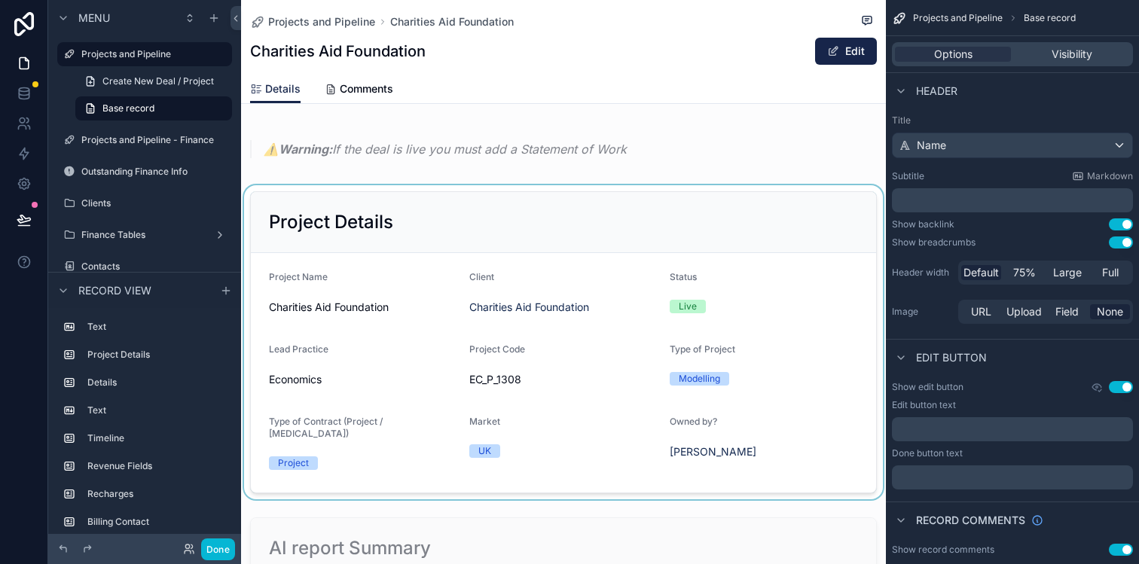
click at [612, 296] on div "scrollable content" at bounding box center [563, 342] width 645 height 314
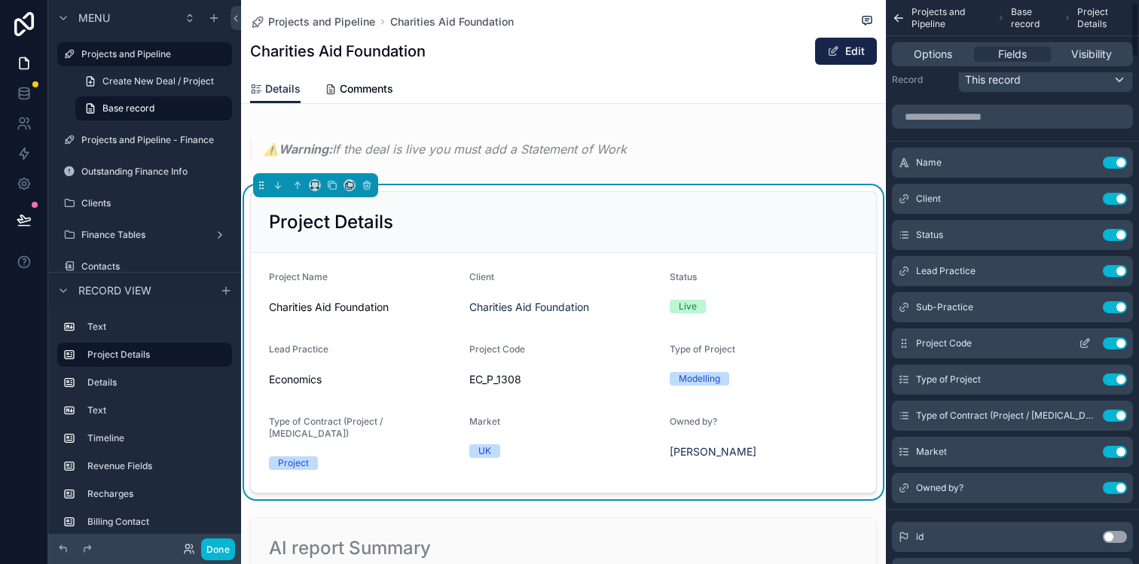
scroll to position [30, 0]
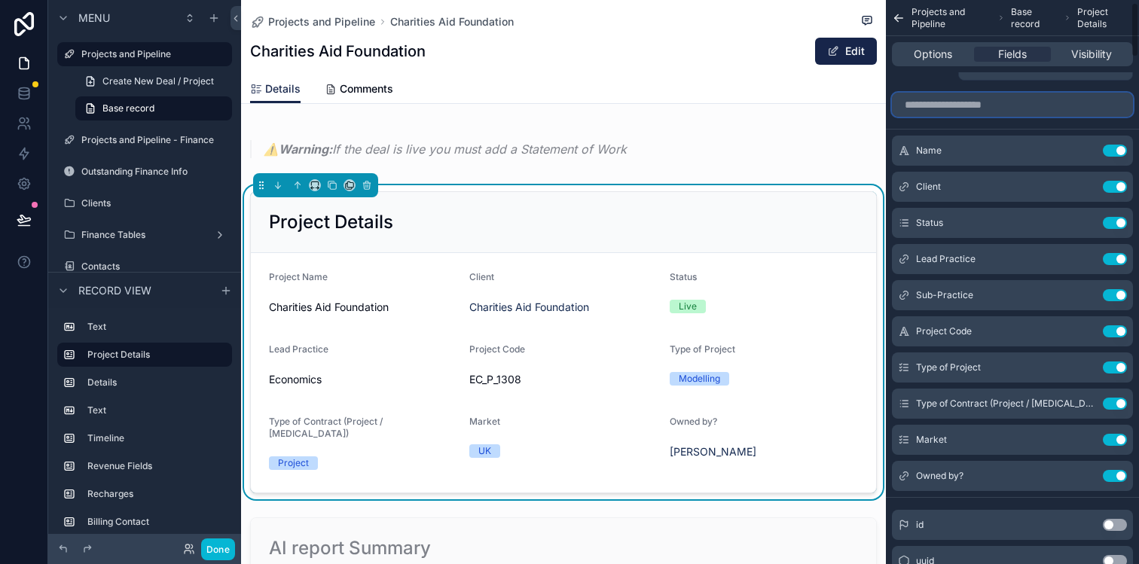
click at [1012, 114] on input "scrollable content" at bounding box center [1012, 105] width 241 height 24
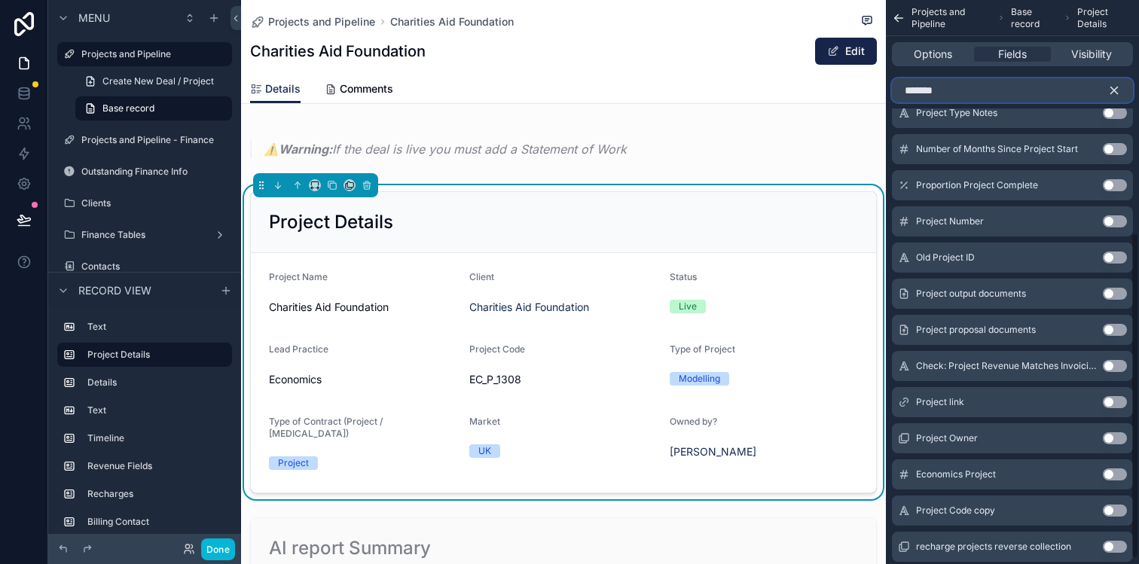
scroll to position [410, 0]
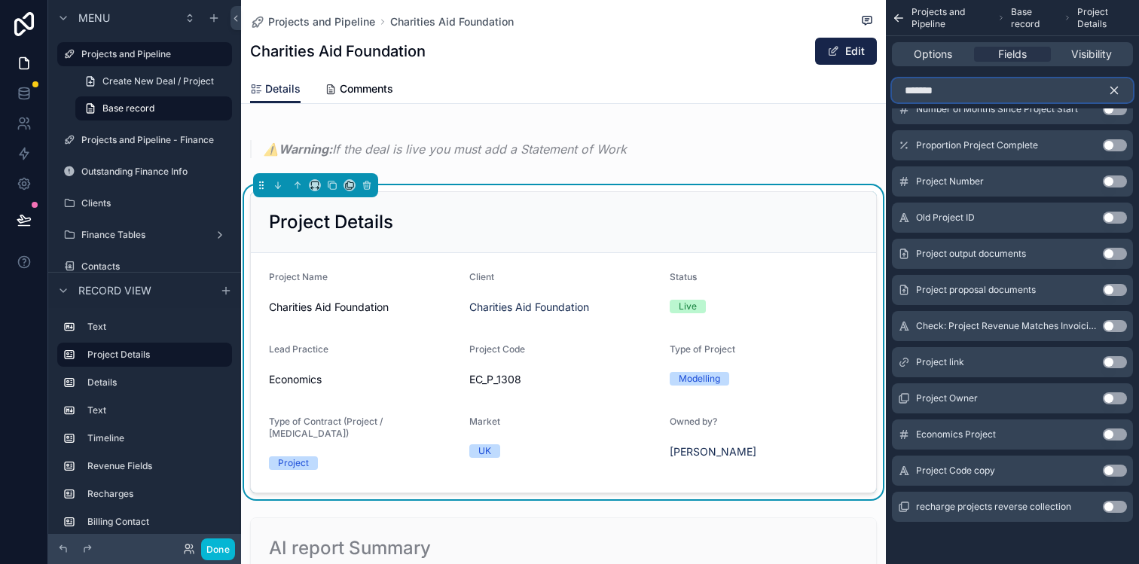
type input "*******"
click at [1119, 470] on button "Use setting" at bounding box center [1115, 471] width 24 height 12
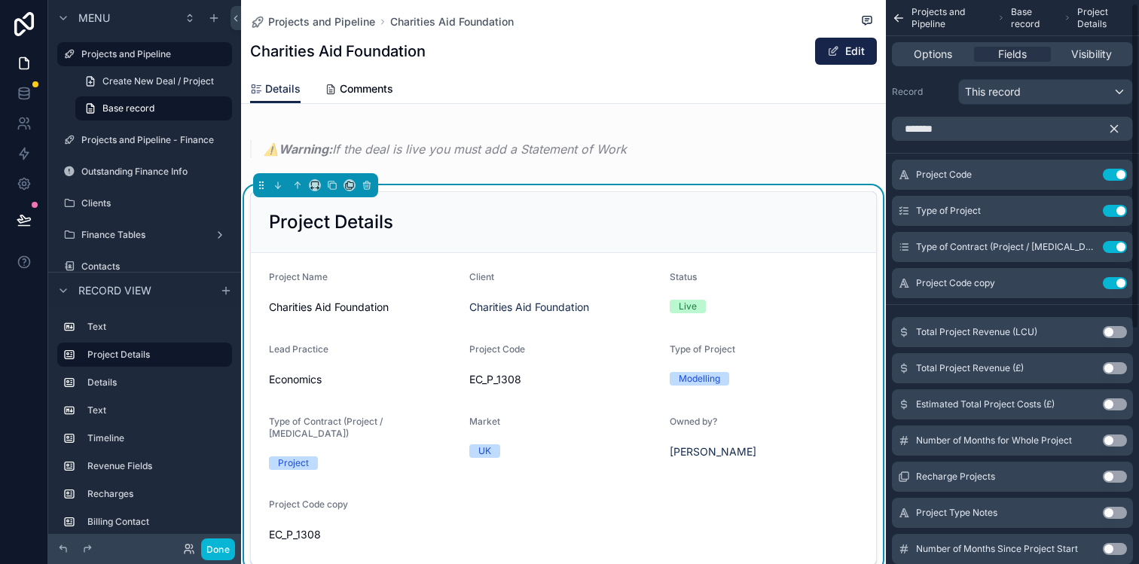
scroll to position [0, 0]
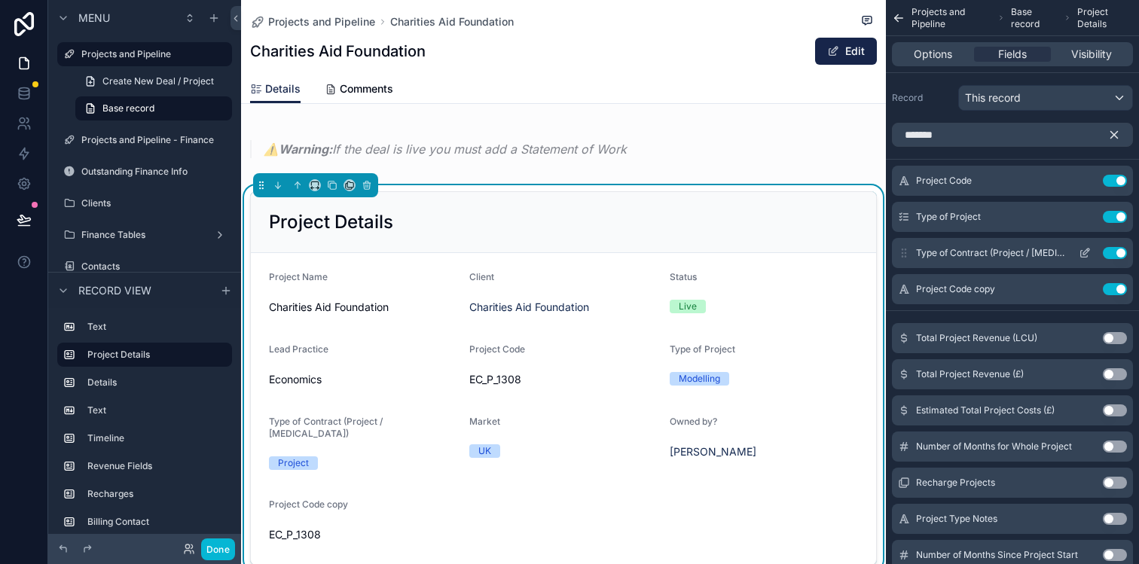
drag, startPoint x: 904, startPoint y: 289, endPoint x: 904, endPoint y: 265, distance: 24.1
click at [904, 264] on div "Project Code Use setting Type of Project Use setting Type of Contract (Project …" at bounding box center [1012, 235] width 253 height 139
click at [1112, 137] on icon "scrollable content" at bounding box center [1114, 135] width 14 height 14
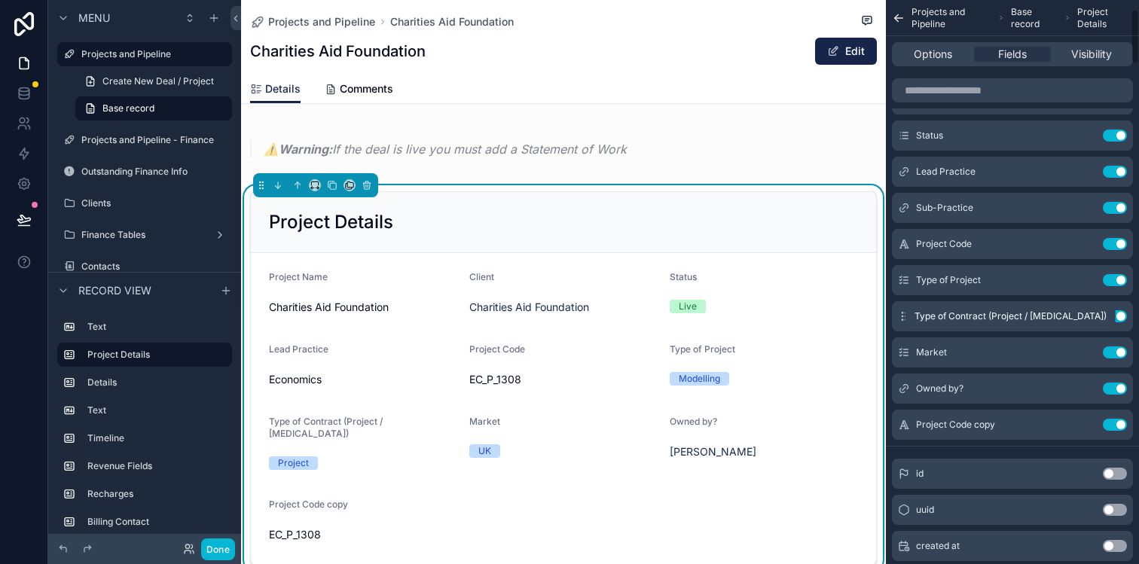
scroll to position [123, 0]
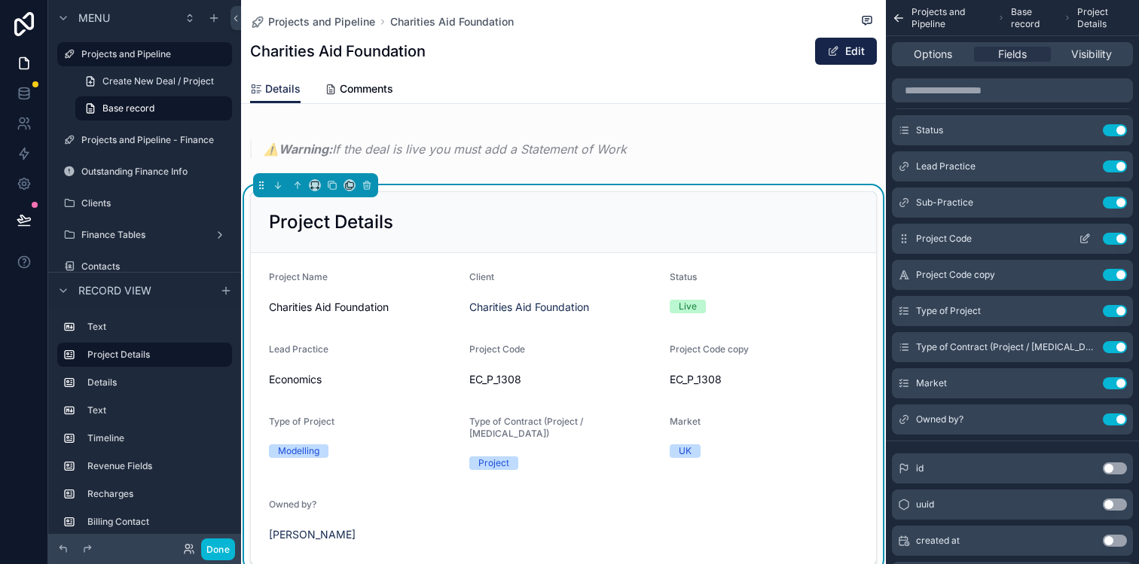
click at [1119, 239] on button "Use setting" at bounding box center [1115, 239] width 24 height 12
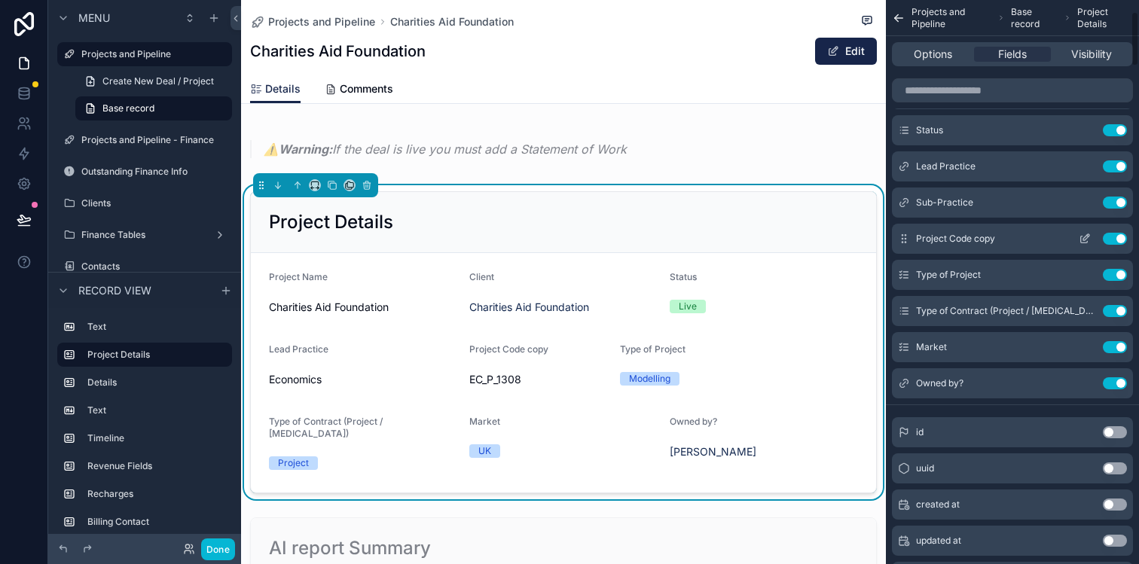
click at [1084, 237] on icon "scrollable content" at bounding box center [1086, 237] width 6 height 6
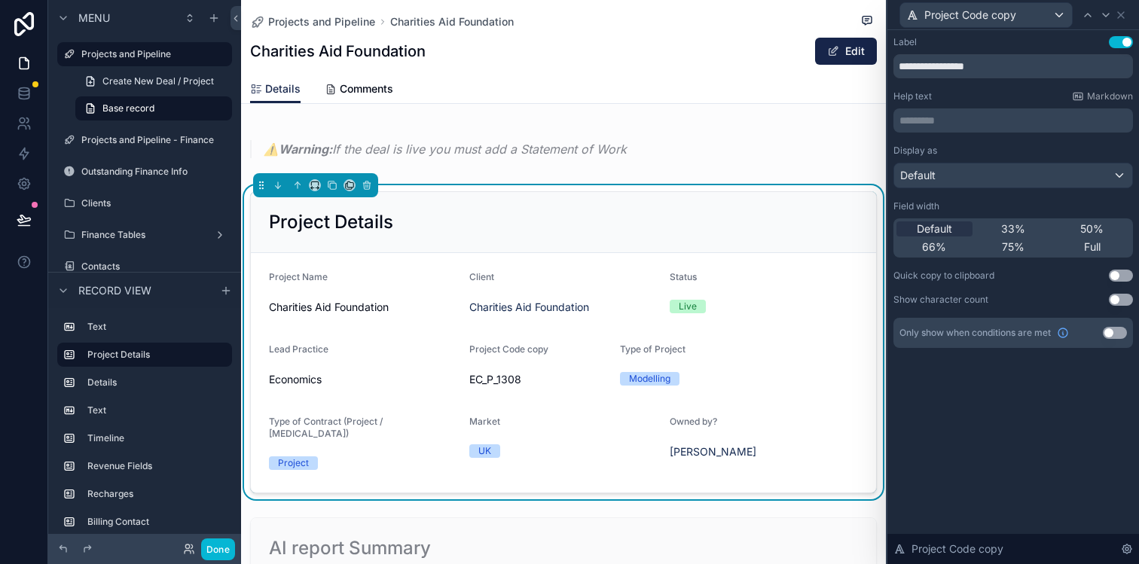
click at [1122, 276] on button "Use setting" at bounding box center [1121, 276] width 24 height 12
click at [1060, 175] on div "Default" at bounding box center [1013, 175] width 238 height 24
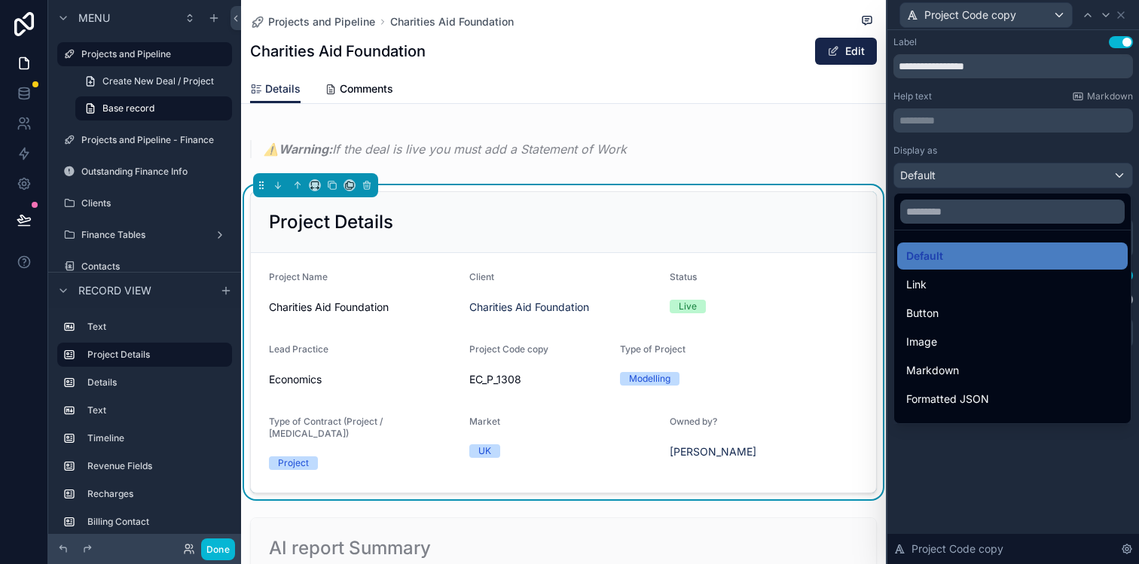
click at [1044, 182] on div at bounding box center [1013, 282] width 252 height 564
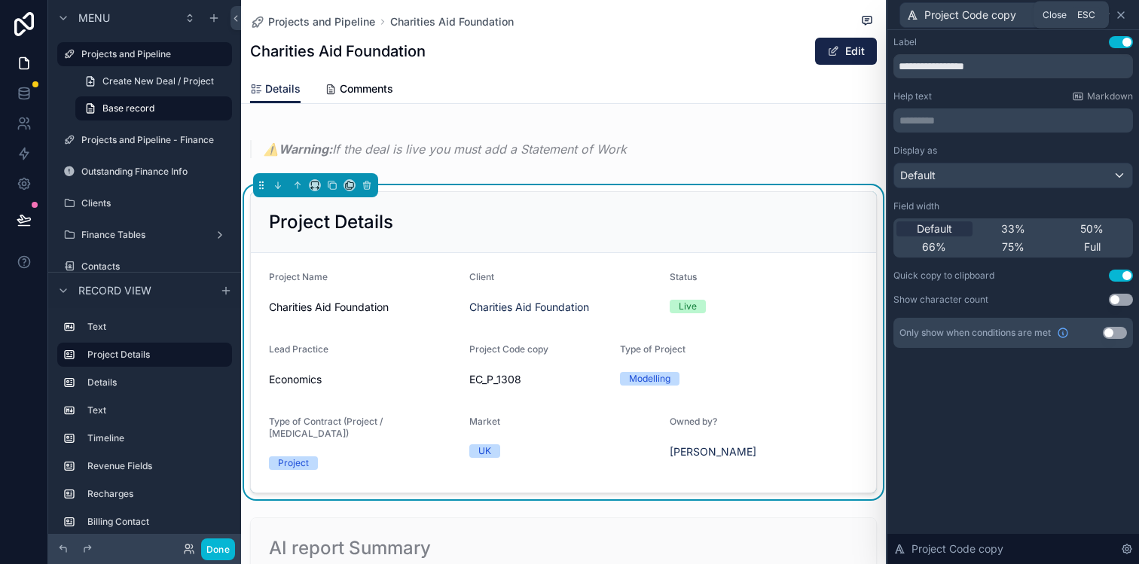
click at [1125, 11] on icon at bounding box center [1121, 15] width 12 height 12
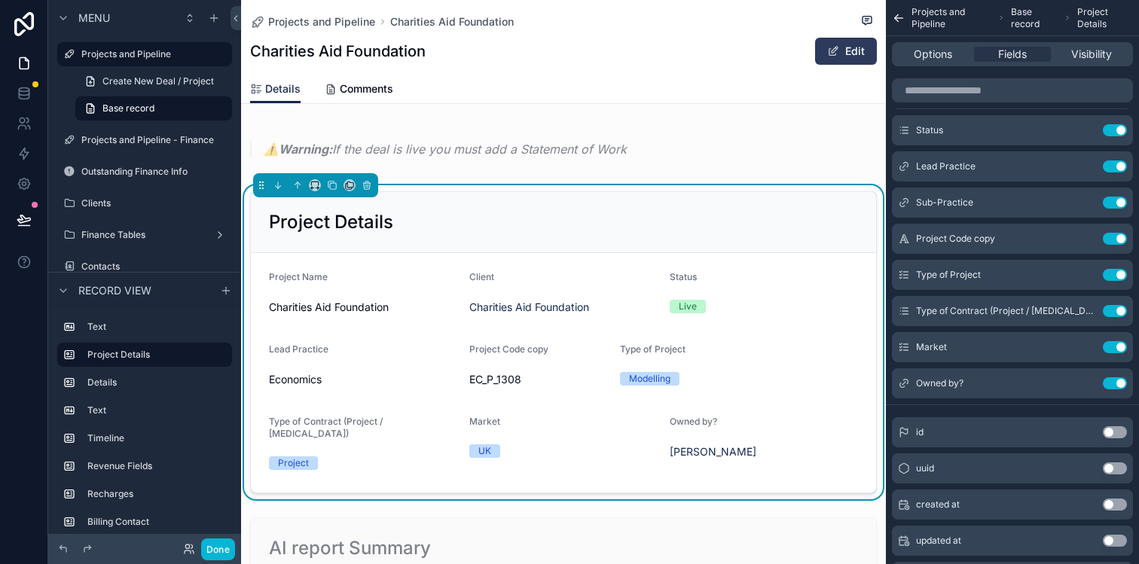
click at [833, 49] on span "scrollable content" at bounding box center [833, 51] width 12 height 12
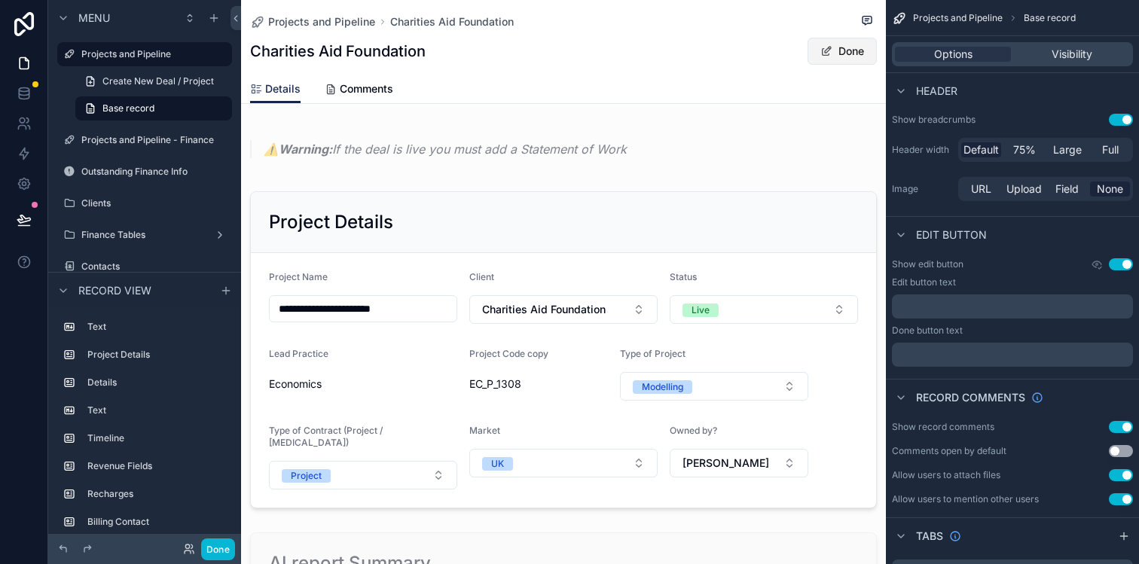
click at [844, 49] on button "Done" at bounding box center [842, 51] width 69 height 27
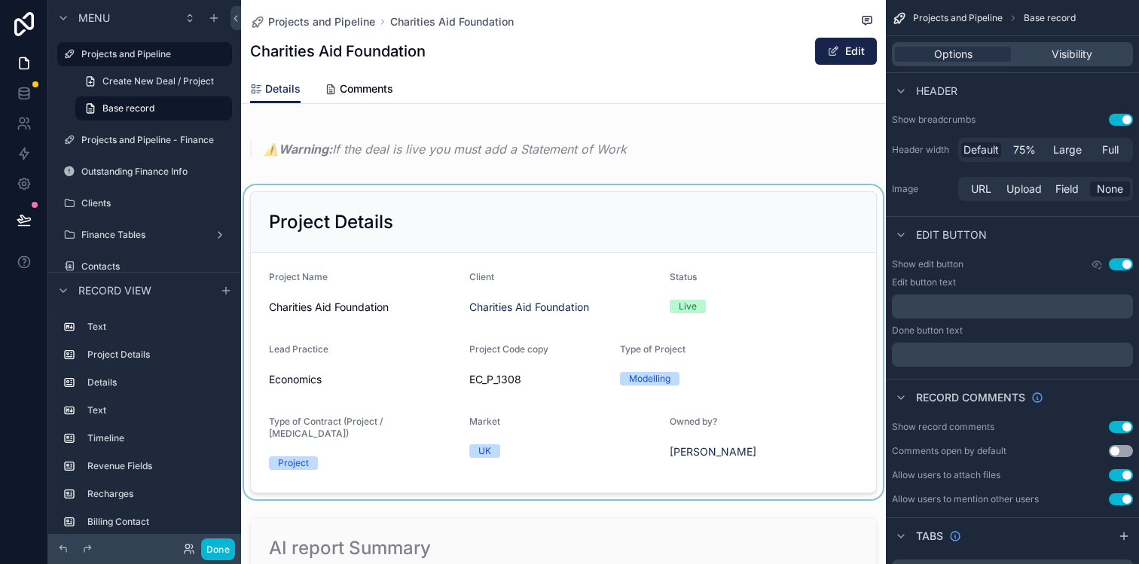
click at [796, 372] on div "scrollable content" at bounding box center [563, 342] width 645 height 314
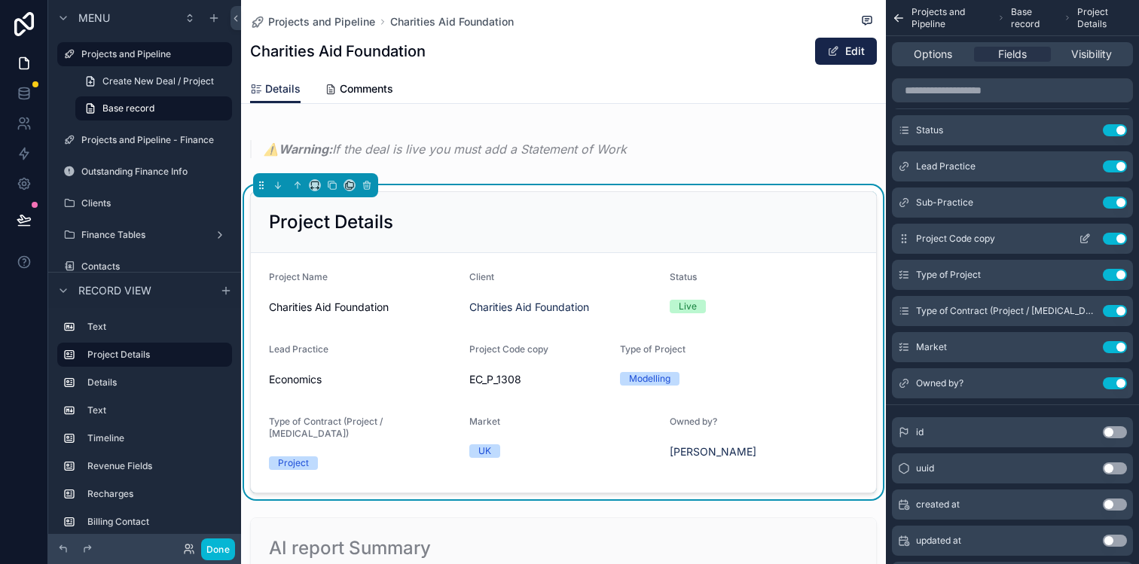
click at [1085, 241] on icon "scrollable content" at bounding box center [1085, 239] width 12 height 12
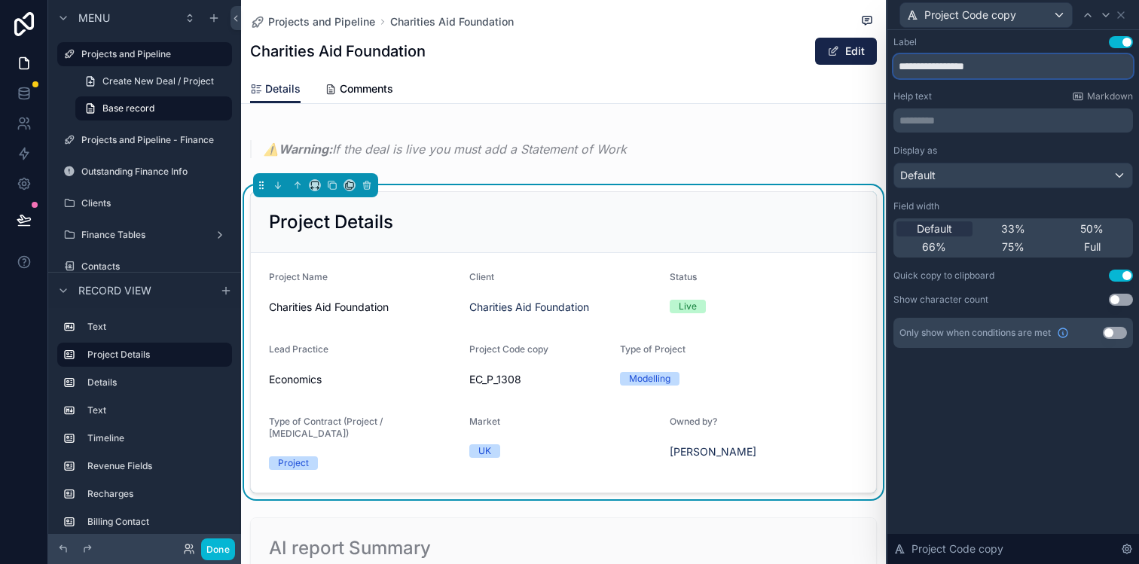
click at [1007, 70] on input "**********" at bounding box center [1013, 66] width 240 height 24
type input "**********"
click at [1120, 17] on icon at bounding box center [1121, 15] width 12 height 12
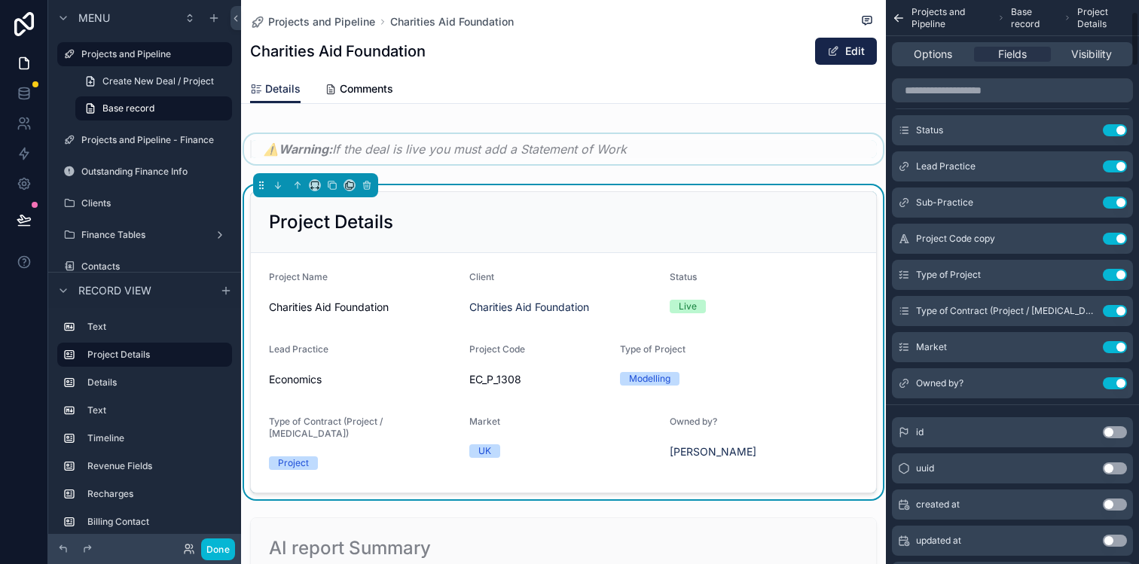
click at [692, 136] on div "scrollable content" at bounding box center [563, 147] width 645 height 51
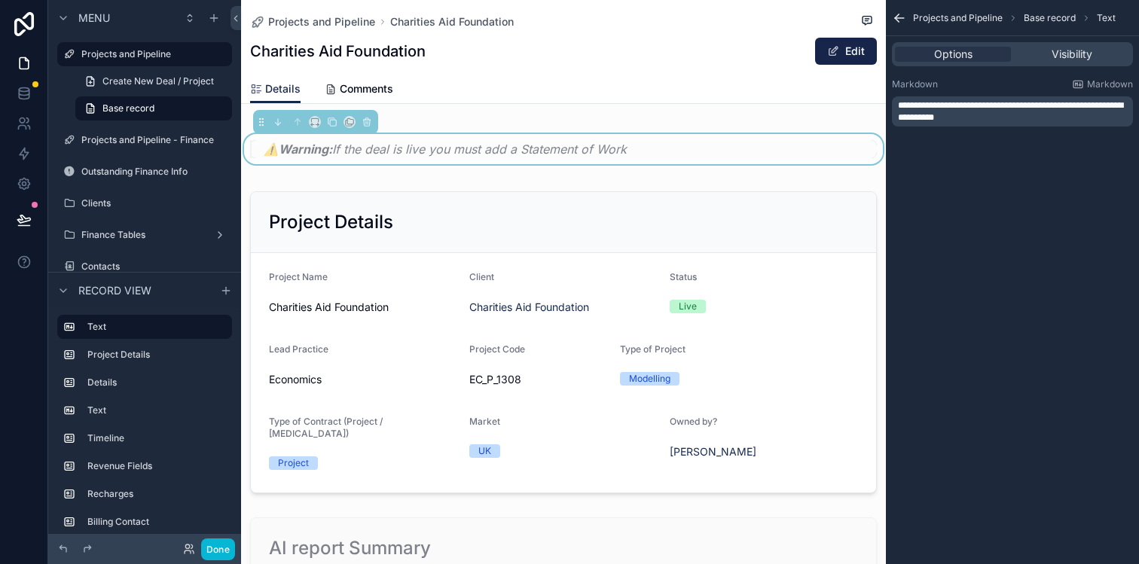
scroll to position [0, 0]
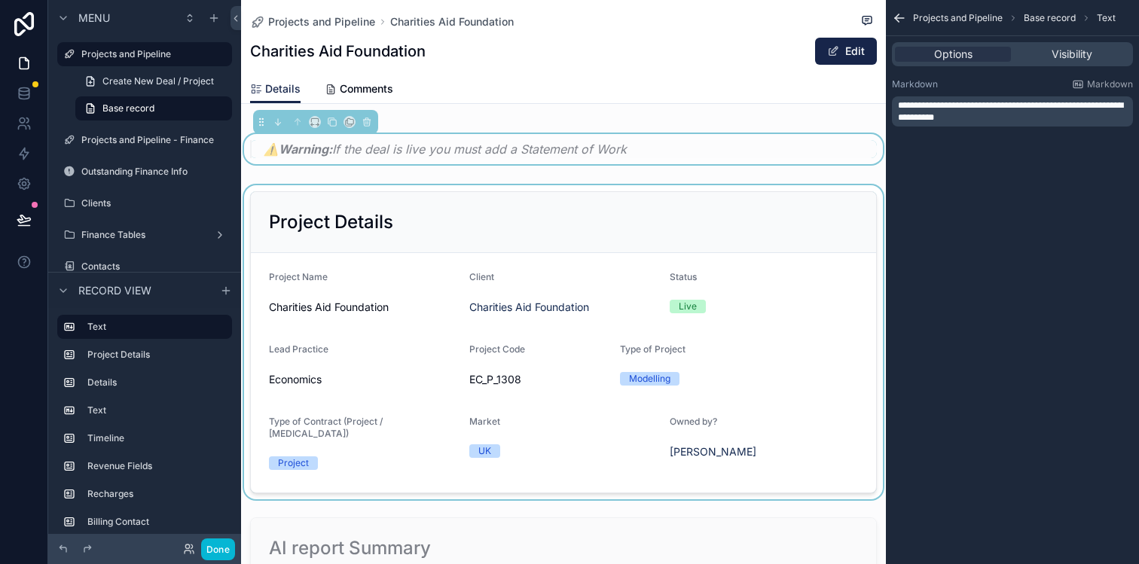
click at [660, 245] on div "scrollable content" at bounding box center [563, 342] width 645 height 314
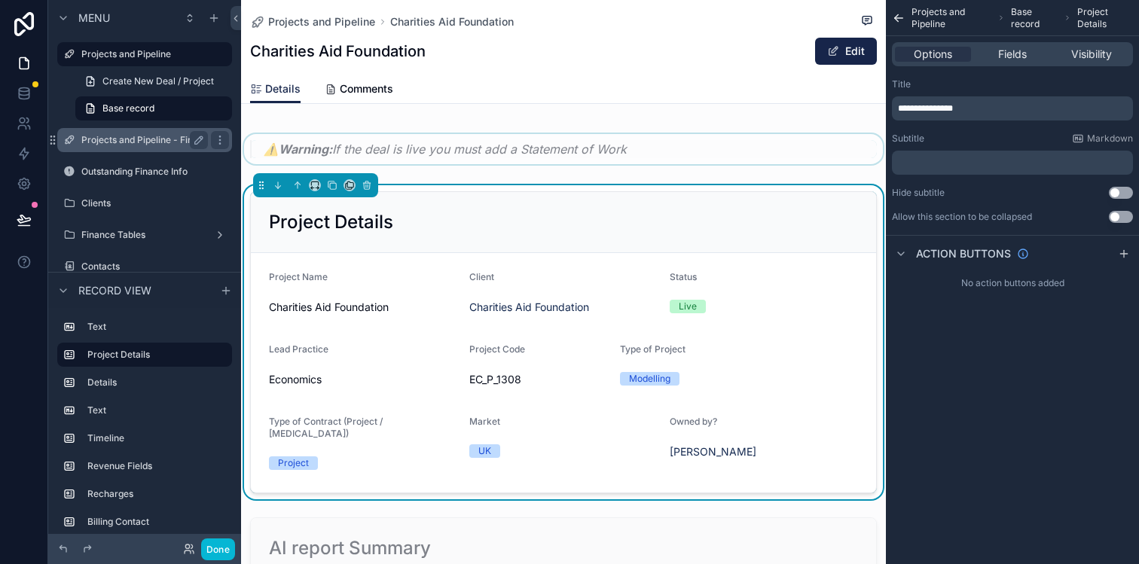
click at [136, 143] on label "Projects and Pipeline - Finance" at bounding box center [147, 140] width 133 height 12
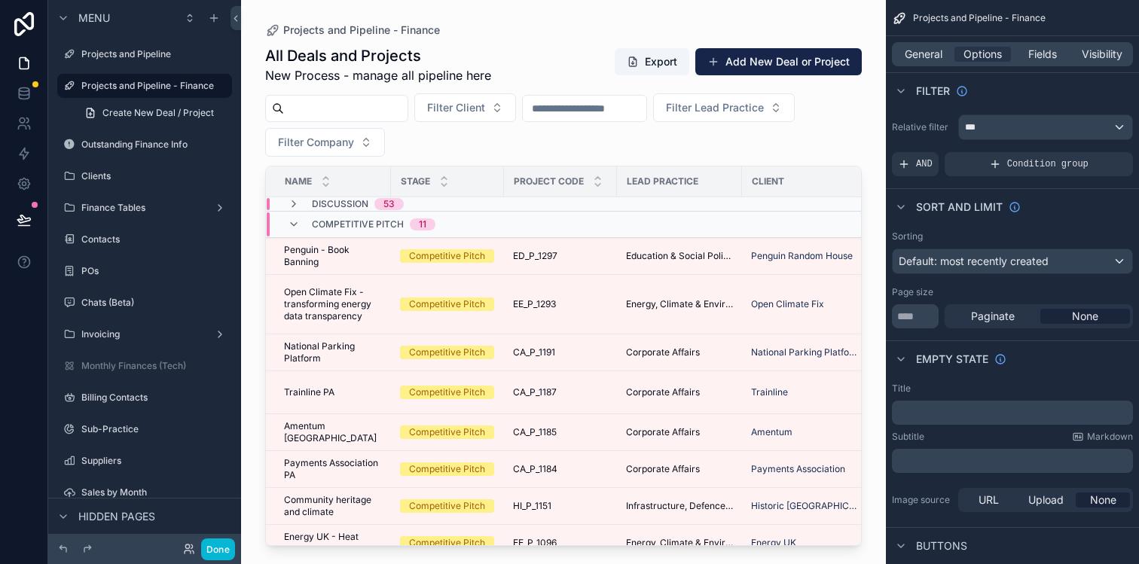
click at [546, 258] on div "scrollable content" at bounding box center [563, 273] width 645 height 546
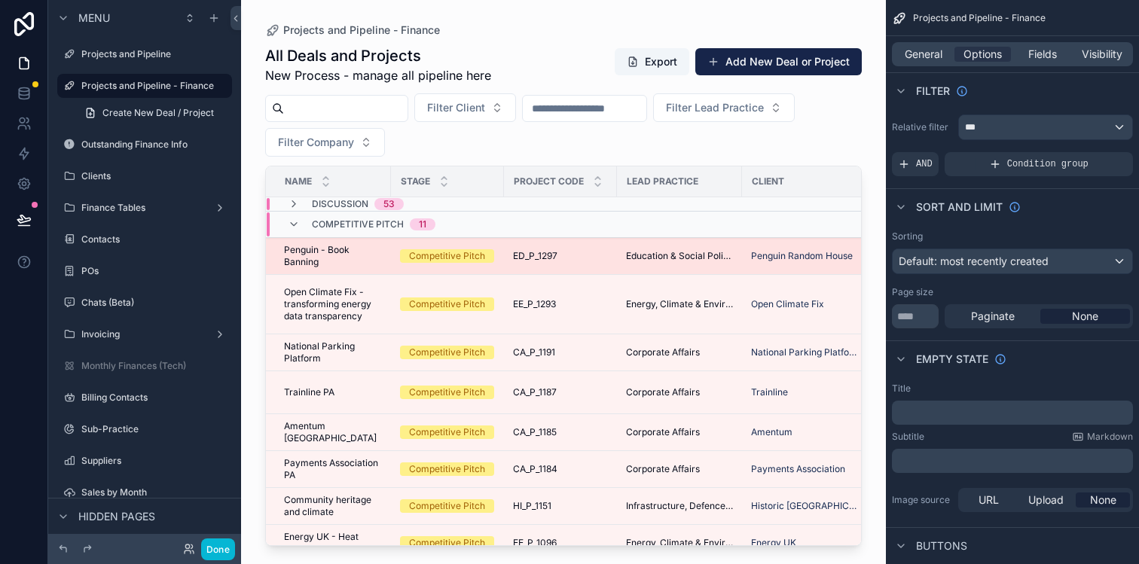
click at [578, 258] on div "ED_P_1297 ED_P_1297" at bounding box center [560, 256] width 95 height 12
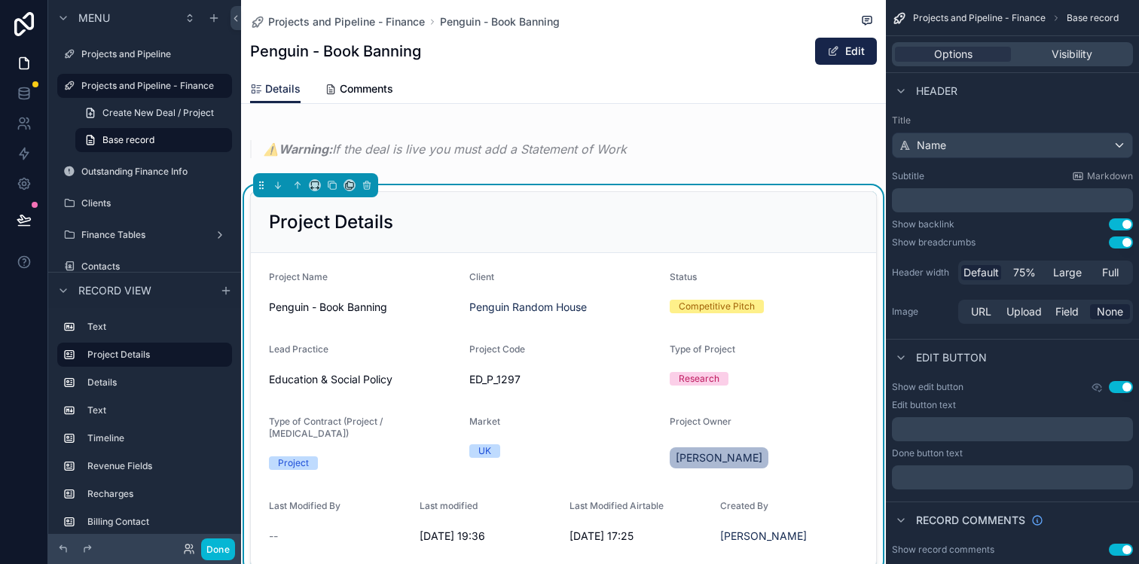
click at [725, 232] on div "Project Details" at bounding box center [563, 222] width 589 height 24
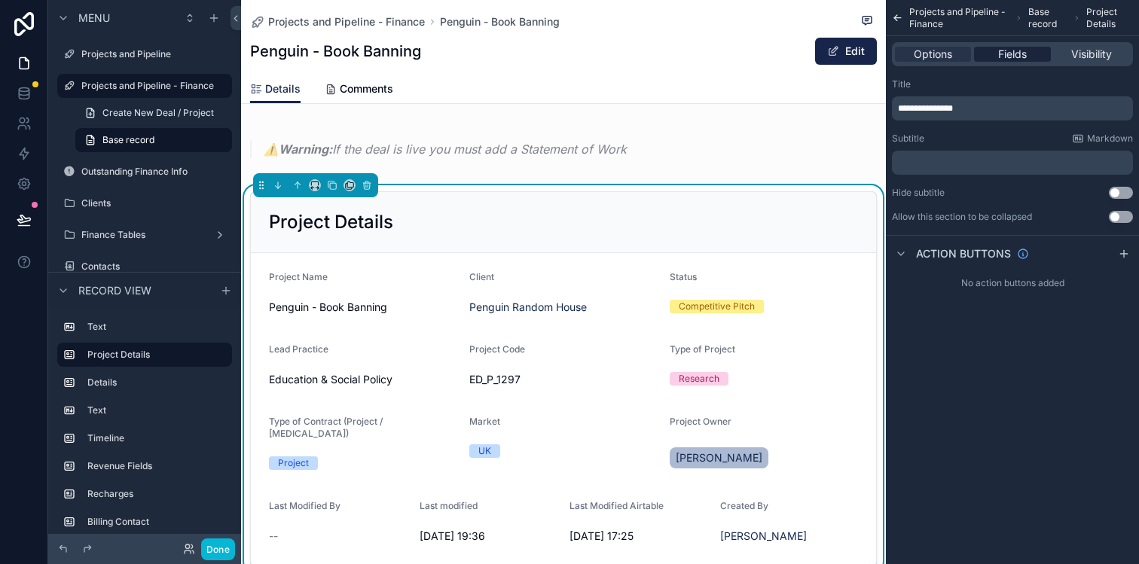
click at [1015, 53] on span "Fields" at bounding box center [1012, 54] width 29 height 15
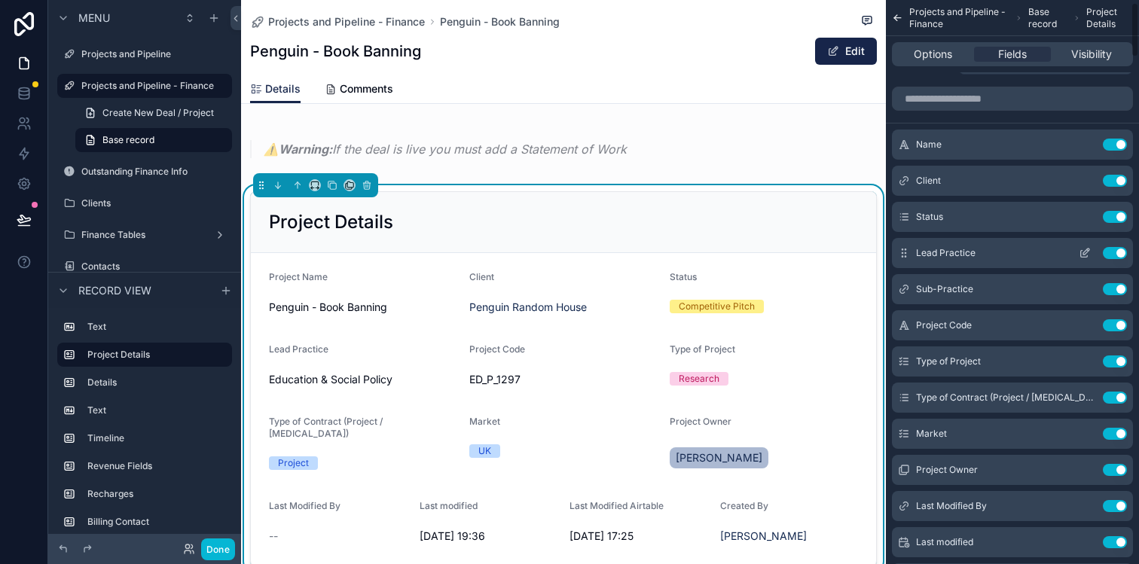
scroll to position [53, 0]
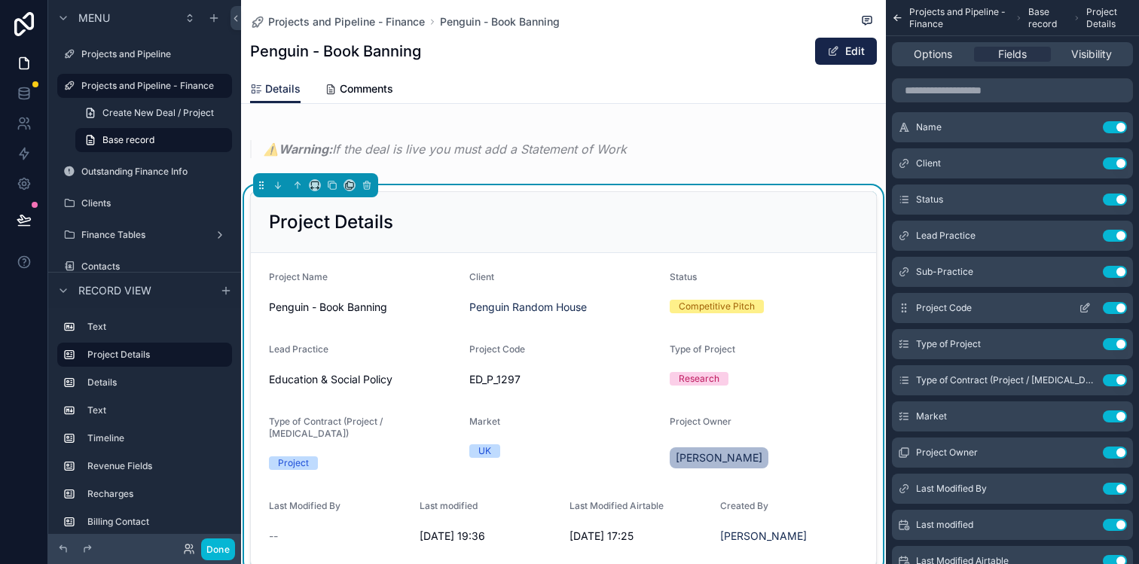
click at [1114, 307] on button "Use setting" at bounding box center [1115, 308] width 24 height 12
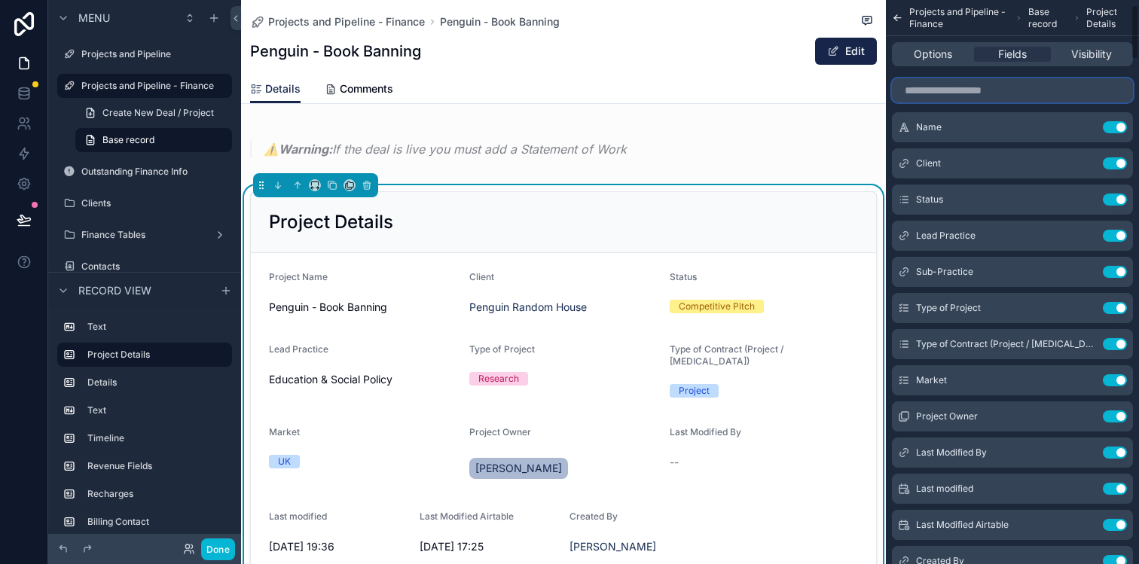
click at [1007, 98] on input "scrollable content" at bounding box center [1012, 90] width 241 height 24
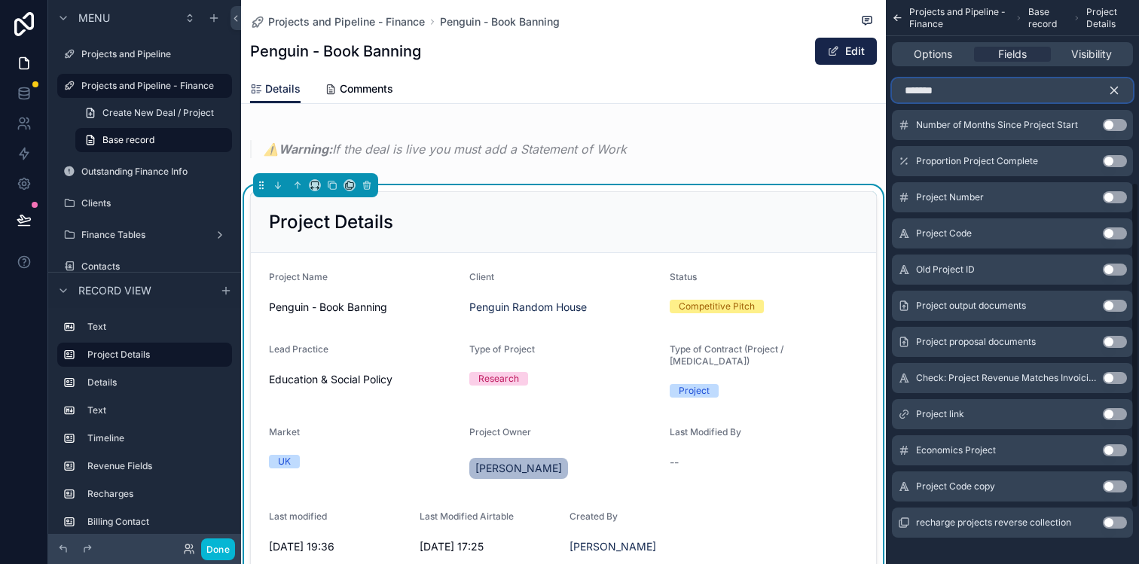
scroll to position [410, 0]
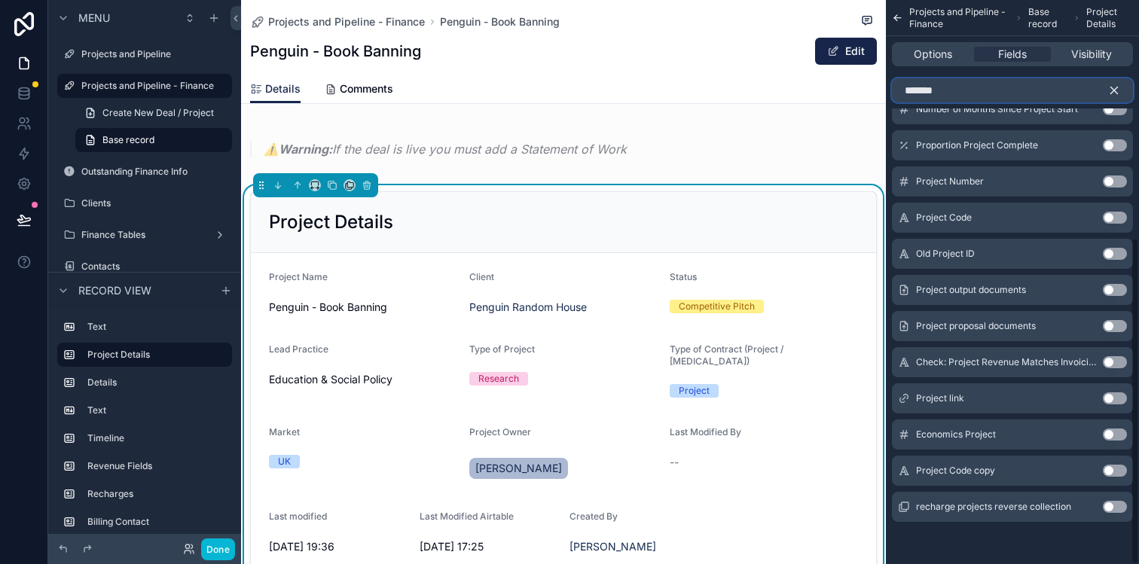
type input "*******"
click at [1115, 469] on button "Use setting" at bounding box center [1115, 471] width 24 height 12
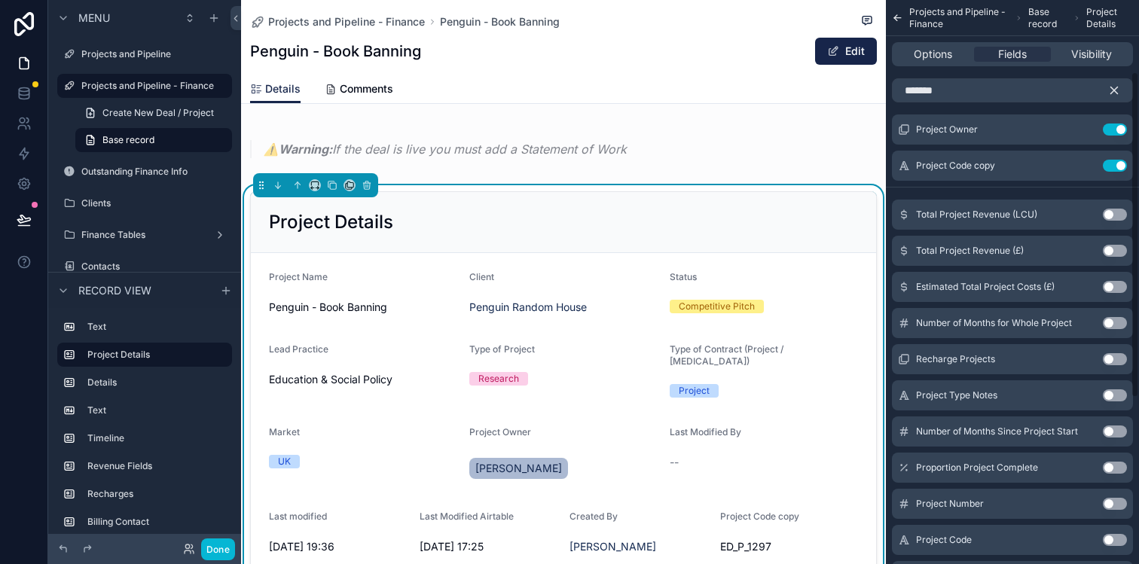
scroll to position [0, 0]
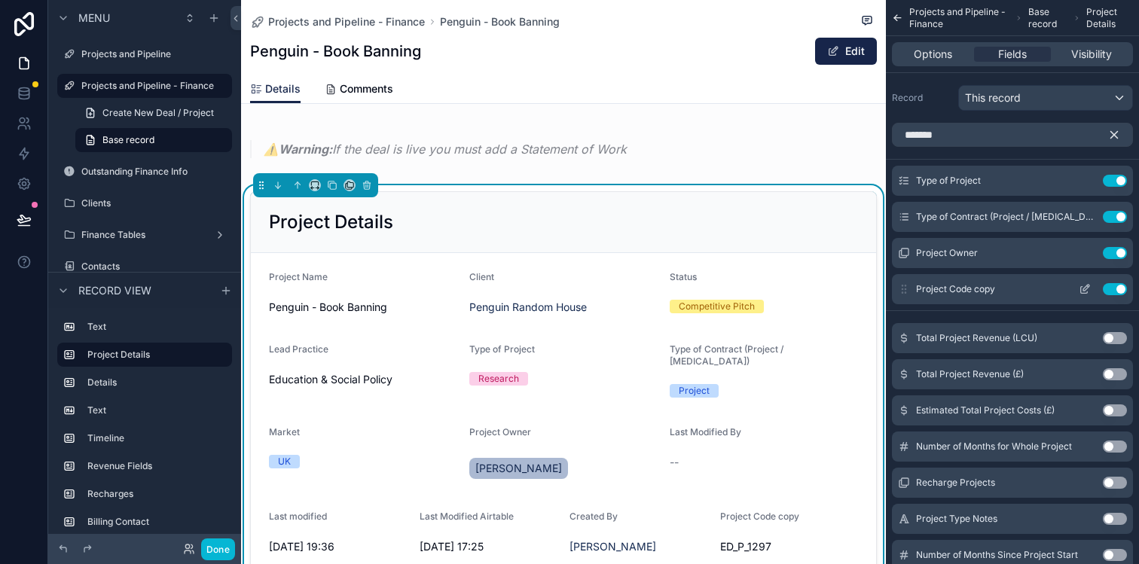
click at [1083, 285] on icon "scrollable content" at bounding box center [1085, 289] width 12 height 12
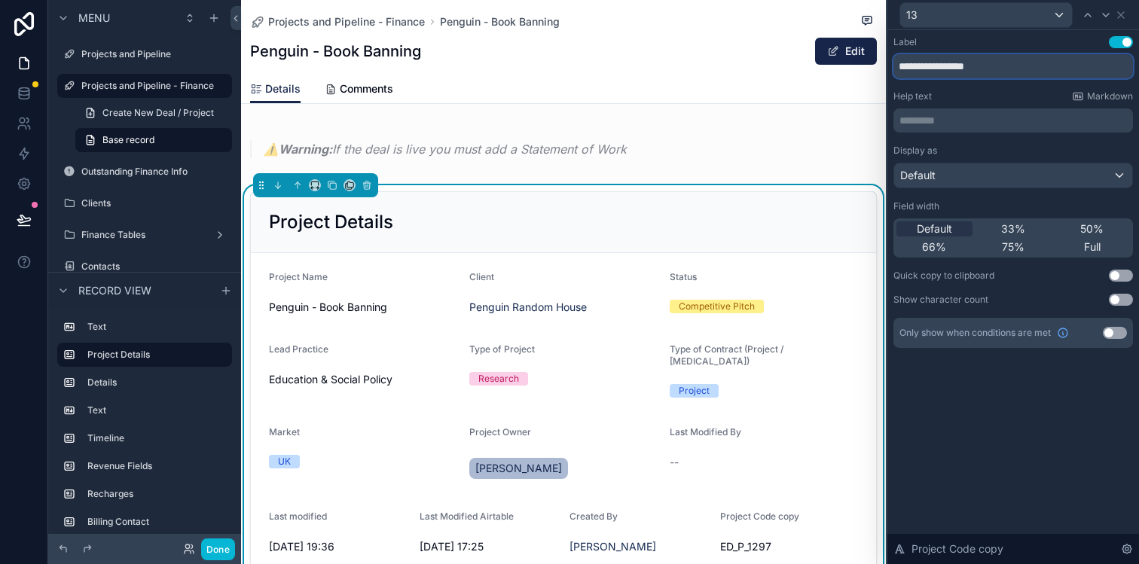
click at [999, 72] on input "**********" at bounding box center [1013, 66] width 240 height 24
type input "**********"
click at [1115, 280] on button "Use setting" at bounding box center [1121, 276] width 24 height 12
click at [1124, 14] on icon at bounding box center [1121, 15] width 12 height 12
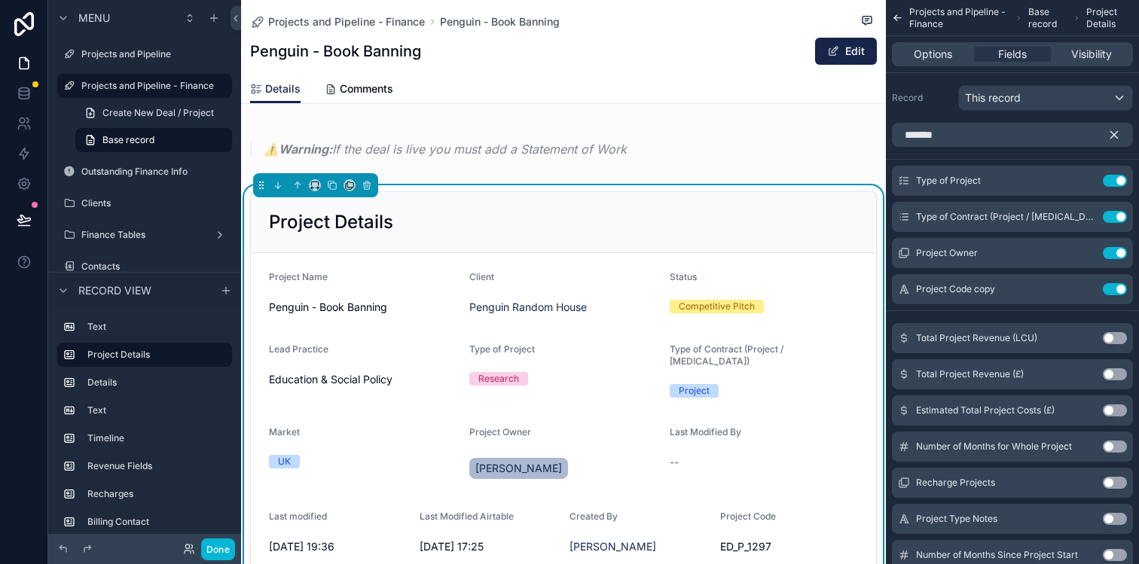
click at [1115, 131] on icon "scrollable content" at bounding box center [1114, 135] width 14 height 14
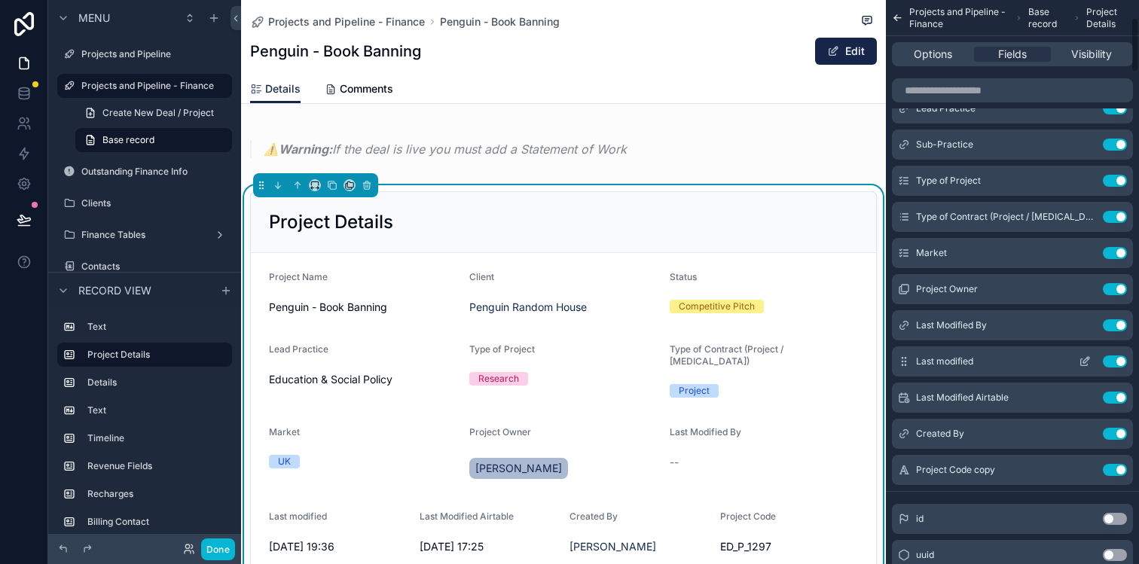
scroll to position [194, 0]
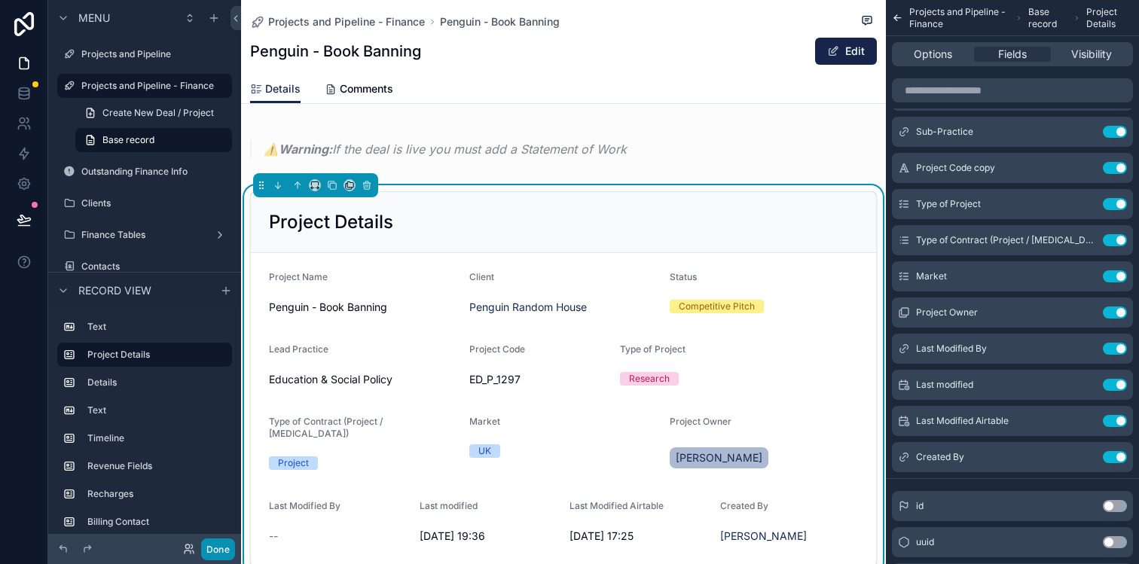
click at [224, 546] on button "Done" at bounding box center [218, 550] width 34 height 22
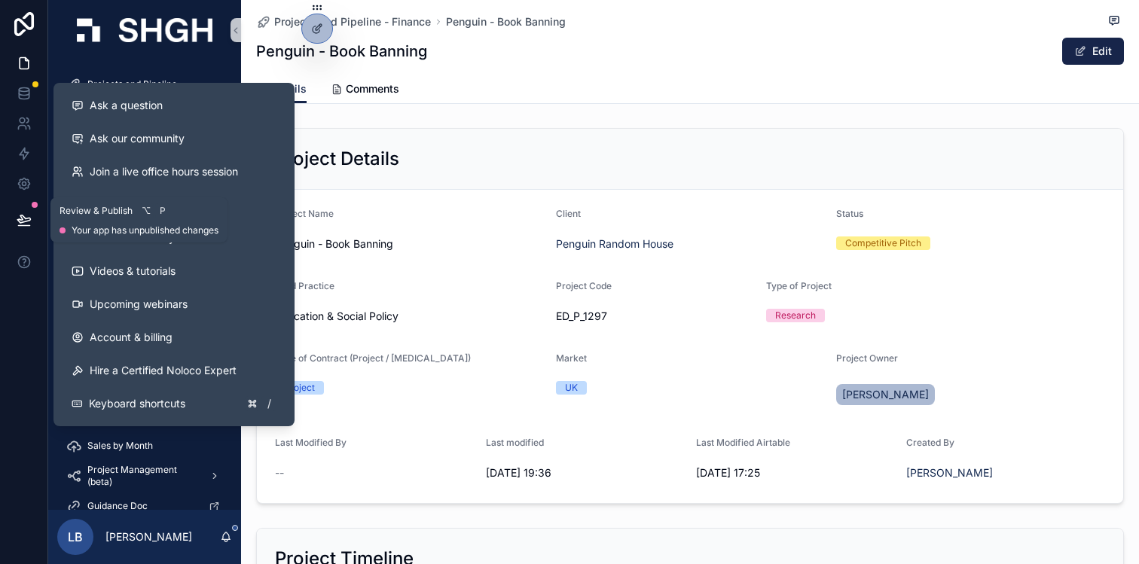
click at [22, 219] on icon at bounding box center [23, 219] width 13 height 8
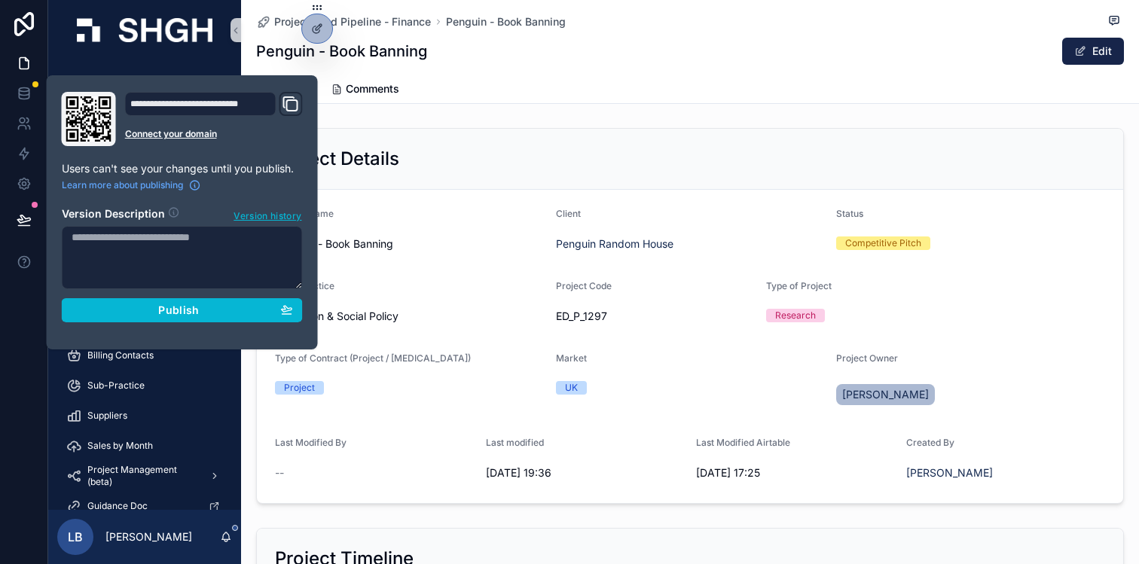
click at [119, 248] on textarea at bounding box center [182, 257] width 241 height 63
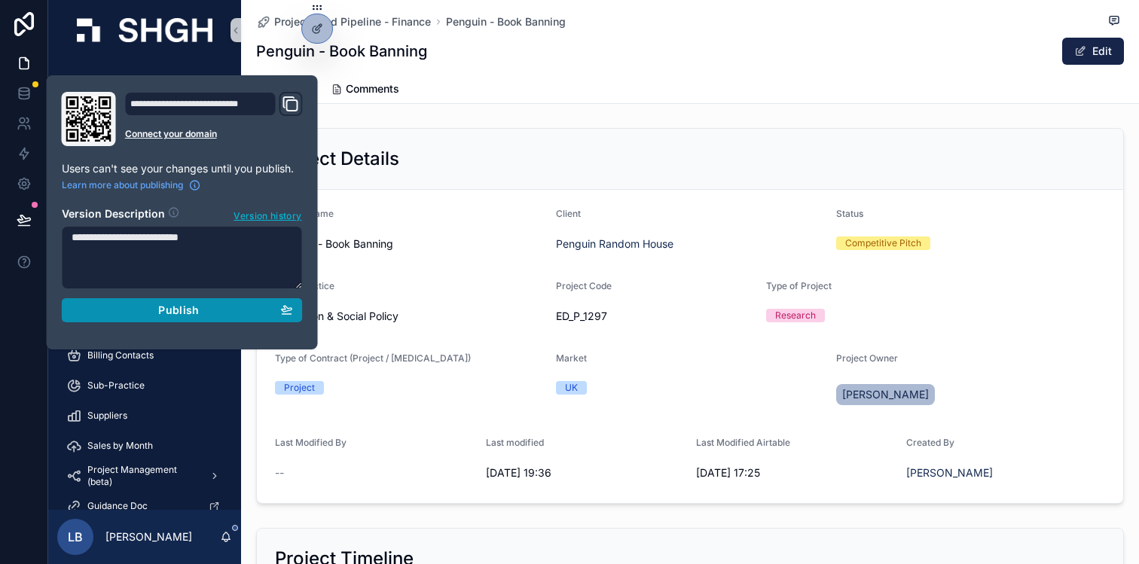
type textarea "**********"
click at [132, 308] on div "Publish" at bounding box center [182, 311] width 221 height 14
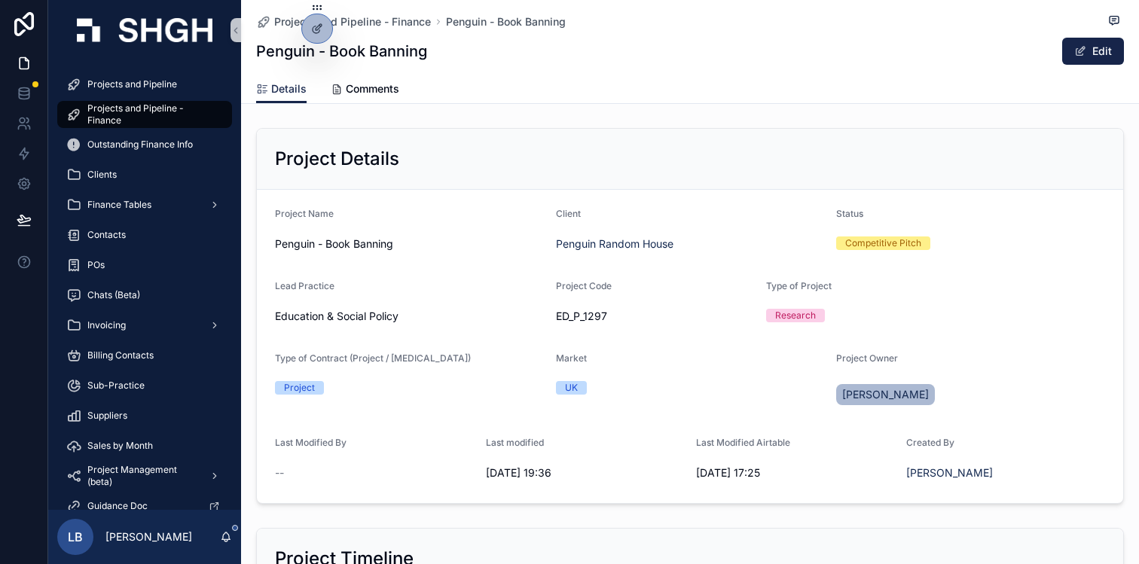
click at [518, 176] on div "Project Details" at bounding box center [690, 159] width 866 height 61
